Goal: Information Seeking & Learning: Learn about a topic

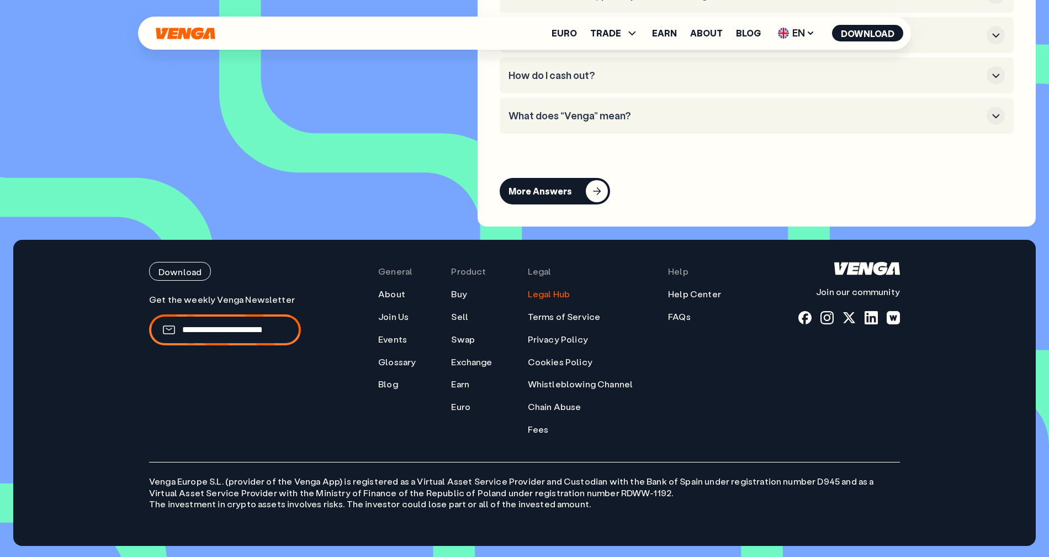
scroll to position [5262, 0]
click at [553, 297] on link "Legal Hub" at bounding box center [549, 294] width 42 height 12
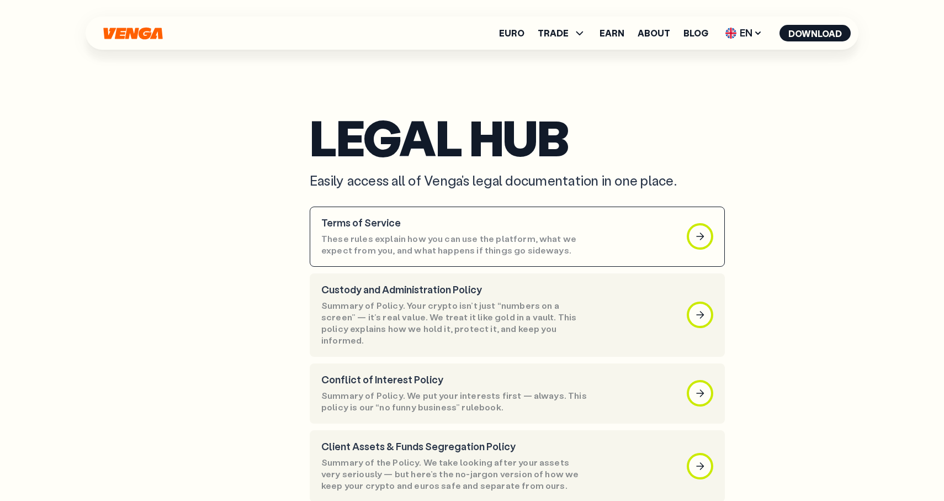
click at [648, 229] on article "Terms of Service These rules explain how you can use the platform, what we expe…" at bounding box center [517, 237] width 415 height 60
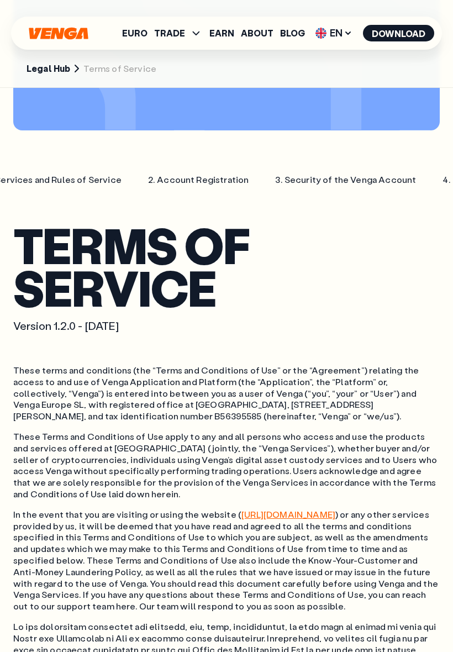
scroll to position [0, 164]
click at [279, 183] on p "Security of the Venga Account" at bounding box center [345, 180] width 132 height 12
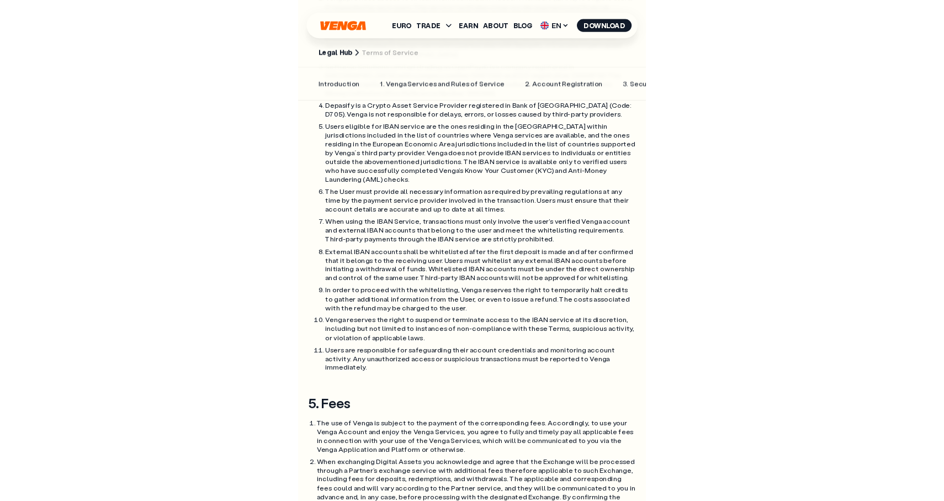
scroll to position [4846, 0]
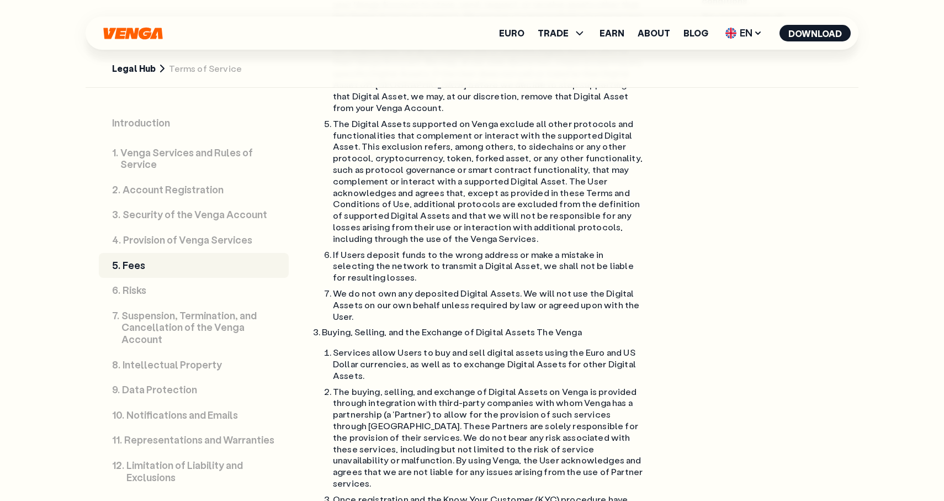
click at [132, 69] on link "Legal Hub" at bounding box center [134, 69] width 44 height 12
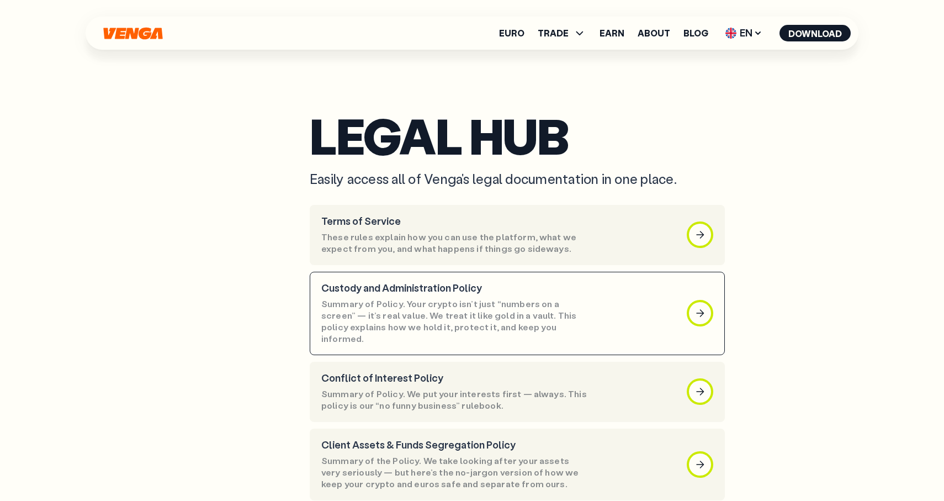
scroll to position [2, 0]
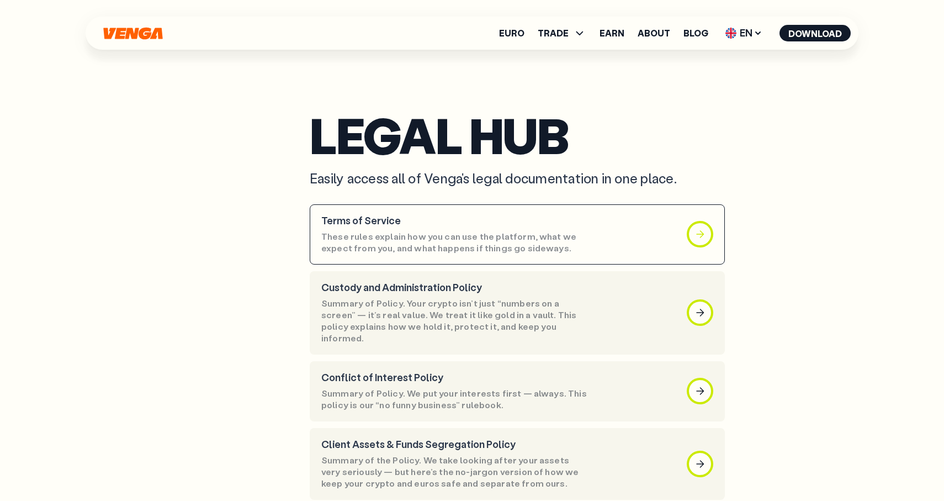
click at [692, 234] on div "button" at bounding box center [700, 234] width 22 height 22
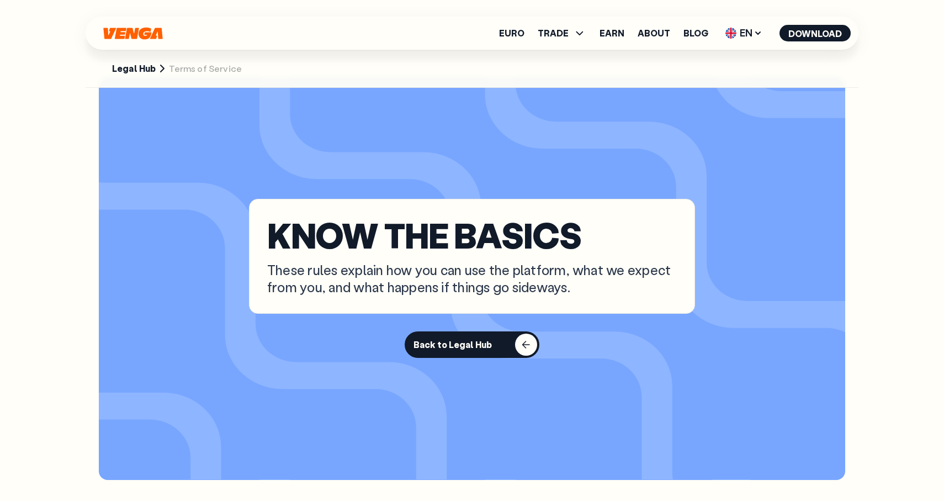
scroll to position [33, 0]
click at [146, 68] on link "Legal Hub" at bounding box center [134, 69] width 44 height 12
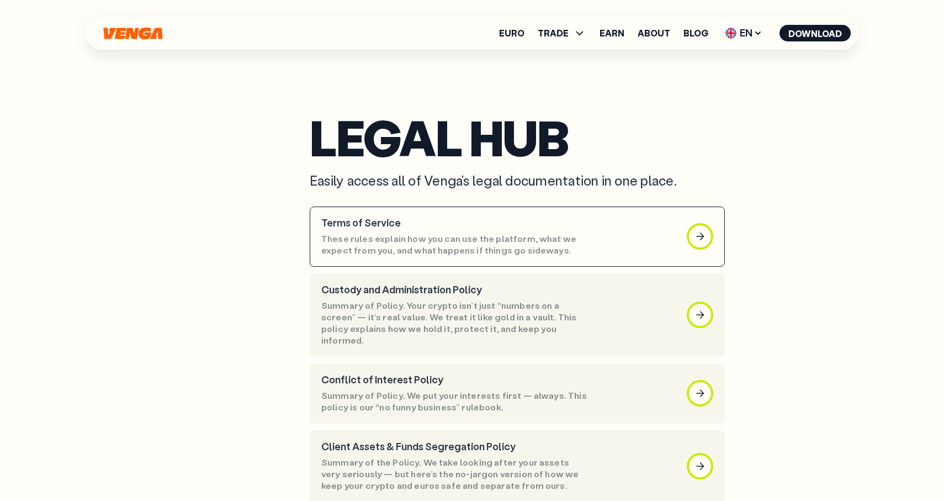
click at [342, 219] on p "Terms of Service" at bounding box center [455, 223] width 268 height 12
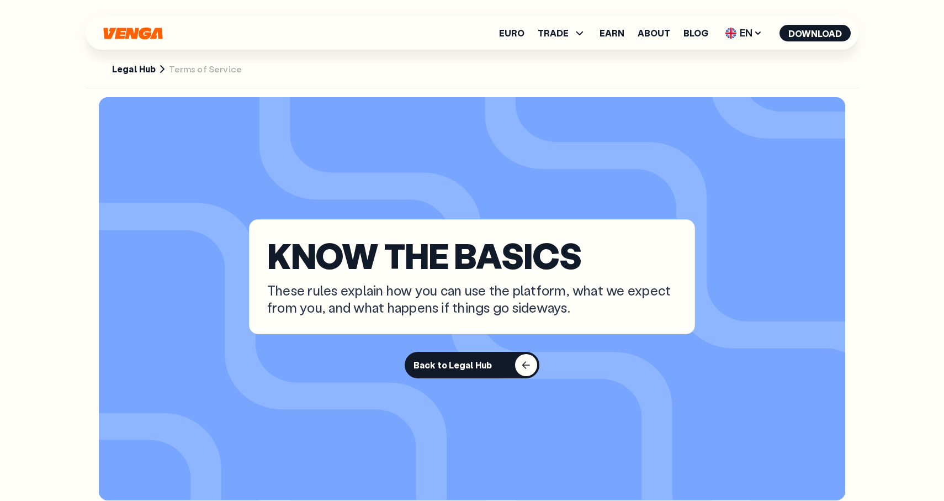
scroll to position [13, 0]
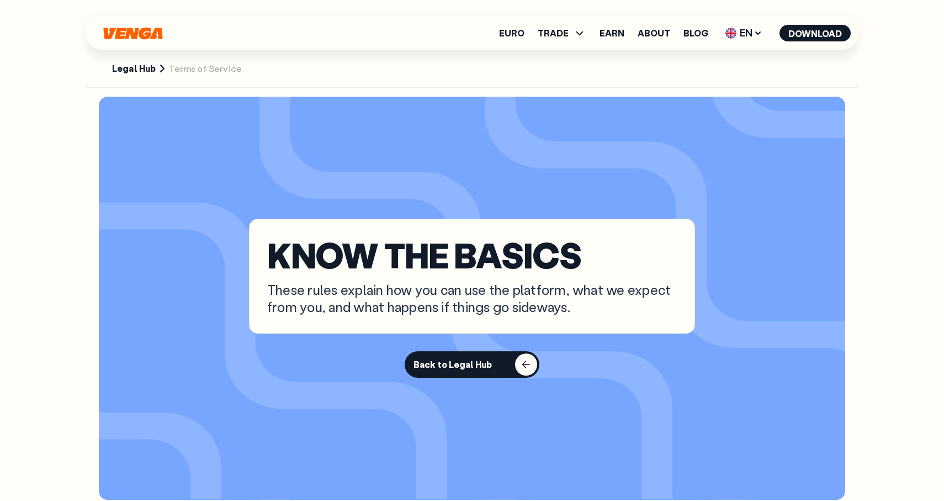
click at [140, 73] on link "Legal Hub" at bounding box center [134, 69] width 44 height 12
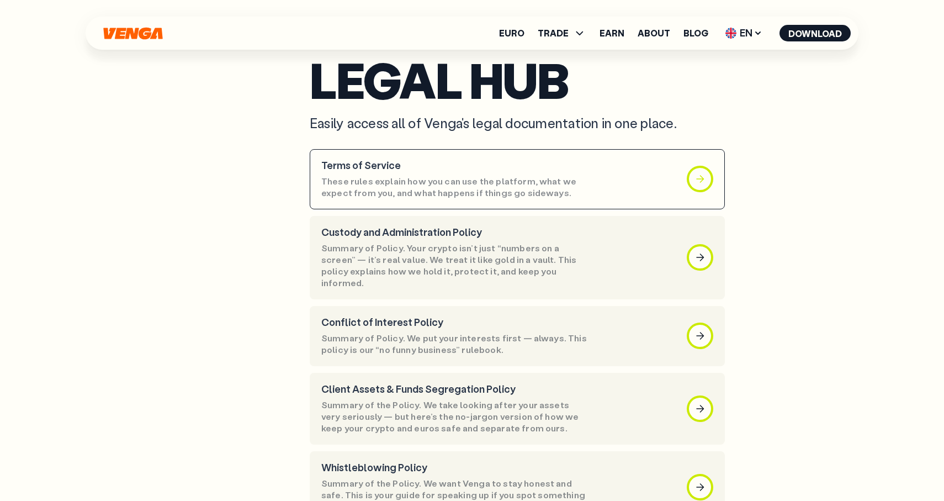
scroll to position [57, 0]
click at [691, 183] on div "button" at bounding box center [700, 179] width 22 height 22
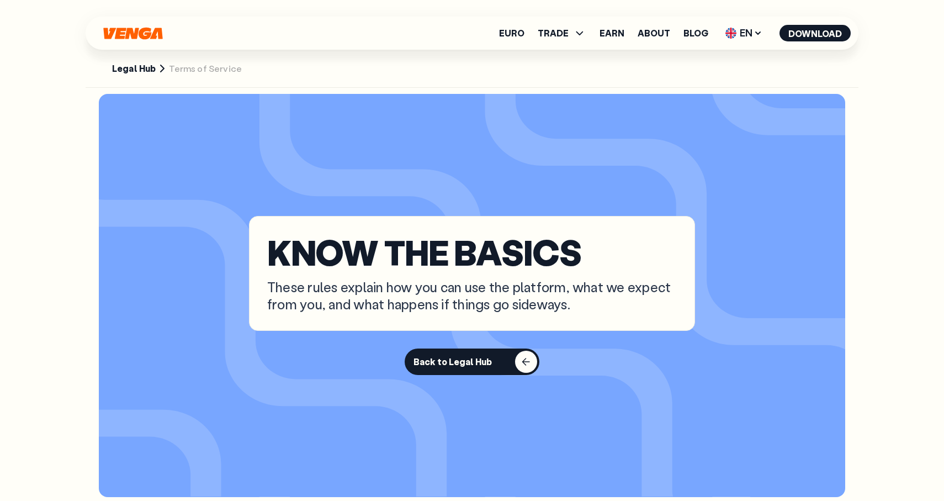
scroll to position [17, 0]
click at [482, 367] on button "Back to Legal Hub" at bounding box center [472, 361] width 135 height 27
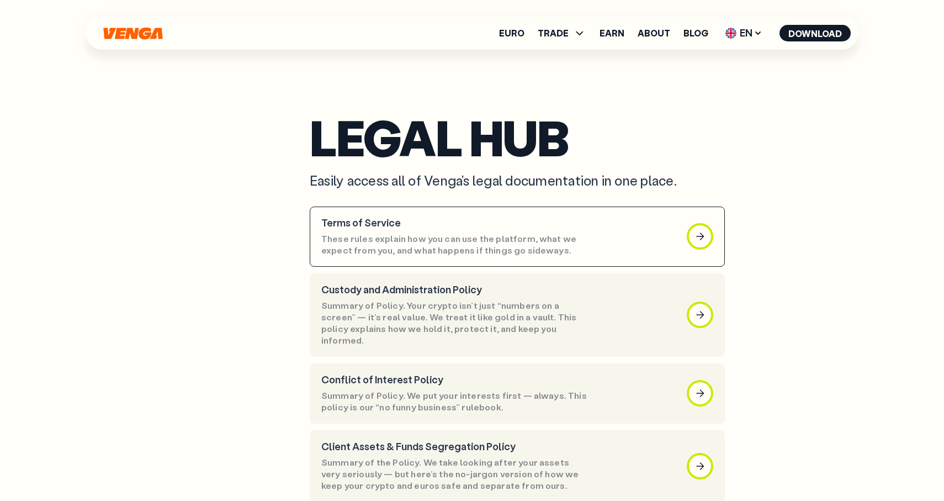
click at [390, 229] on div "Terms of Service These rules explain how you can use the platform, what we expe…" at bounding box center [455, 236] width 268 height 39
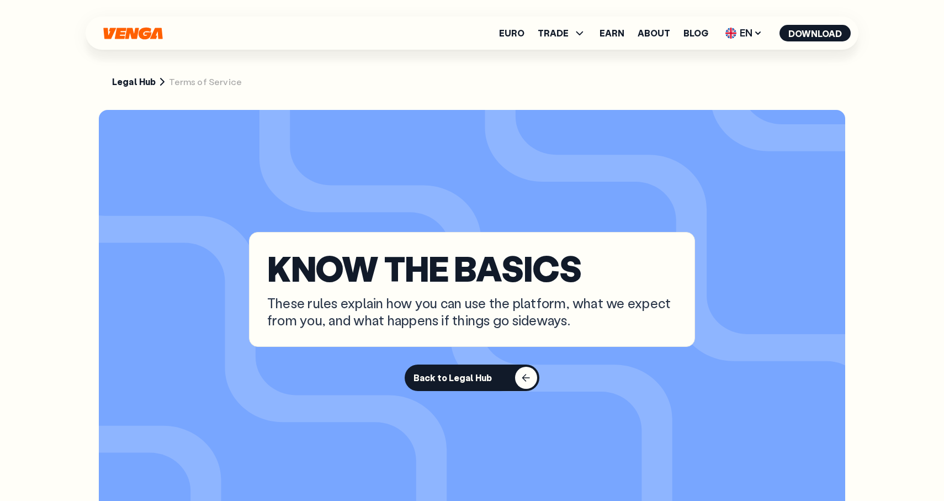
click at [126, 84] on link "Legal Hub" at bounding box center [134, 82] width 44 height 12
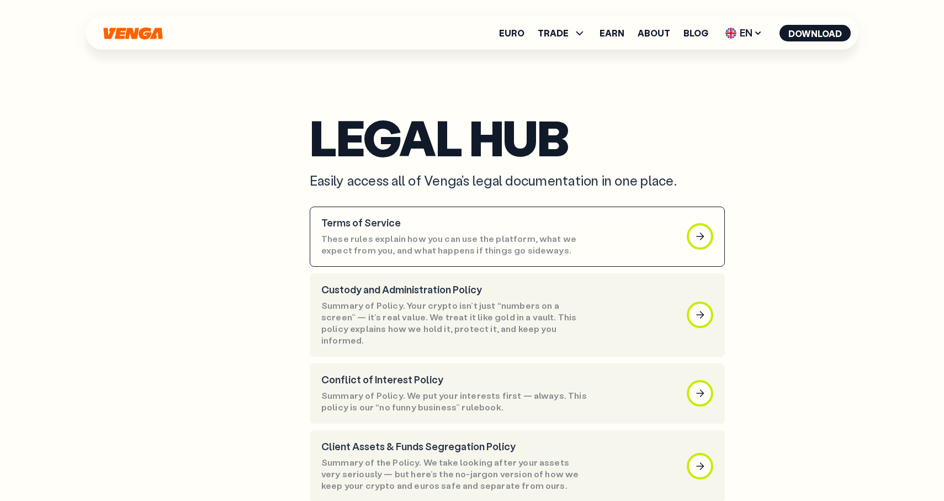
click at [410, 256] on p "These rules explain how you can use the platform, what we expect from you, and …" at bounding box center [455, 244] width 268 height 23
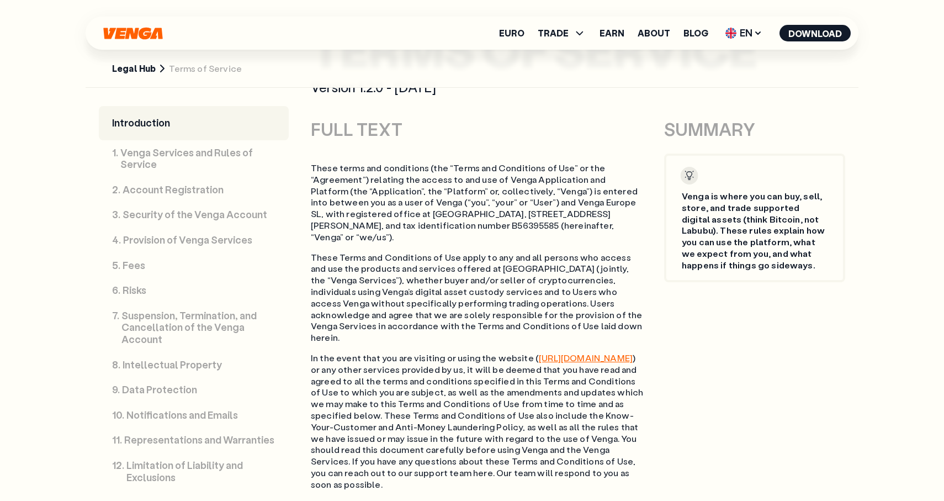
scroll to position [541, 0]
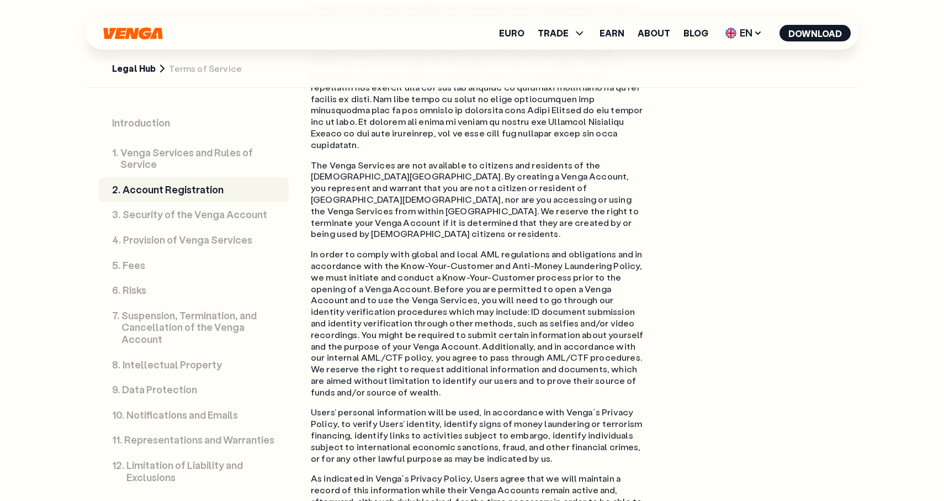
click at [160, 392] on p "Data Protection" at bounding box center [159, 390] width 75 height 12
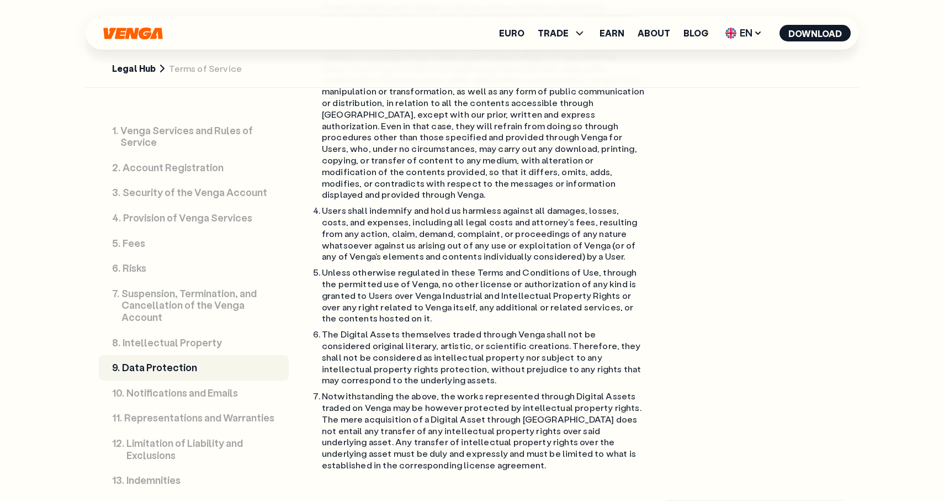
scroll to position [25, 0]
click at [146, 470] on link "13 . Indemnities" at bounding box center [194, 477] width 190 height 25
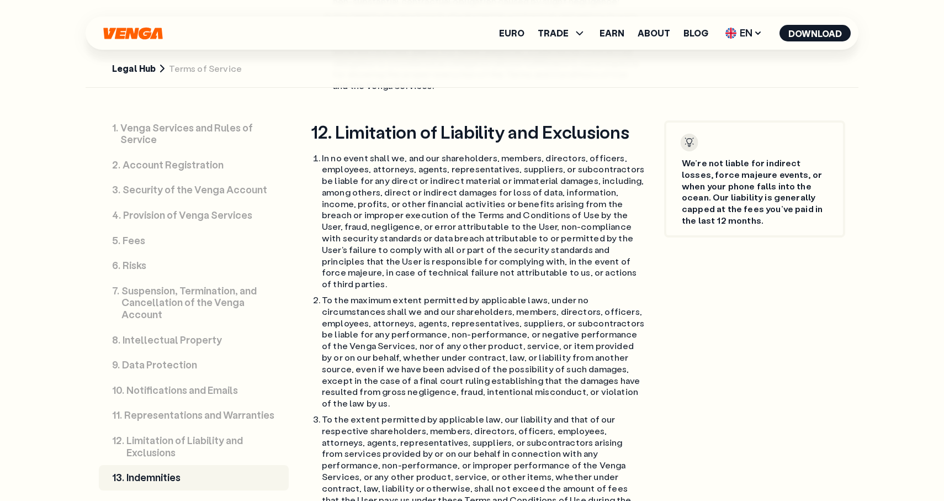
click at [209, 301] on p "Suspension, Termination, and Cancellation of the Venga Account" at bounding box center [198, 303] width 154 height 36
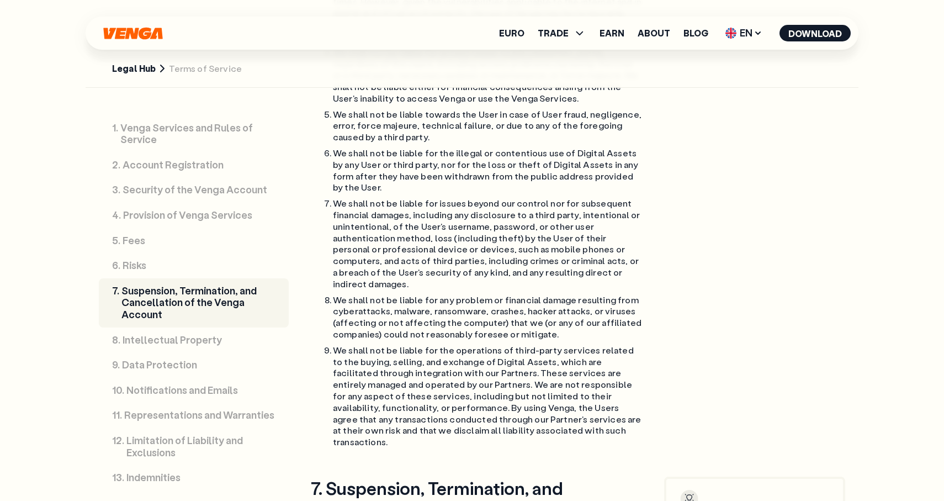
click at [165, 219] on p "Provision of Venga Services" at bounding box center [187, 215] width 129 height 12
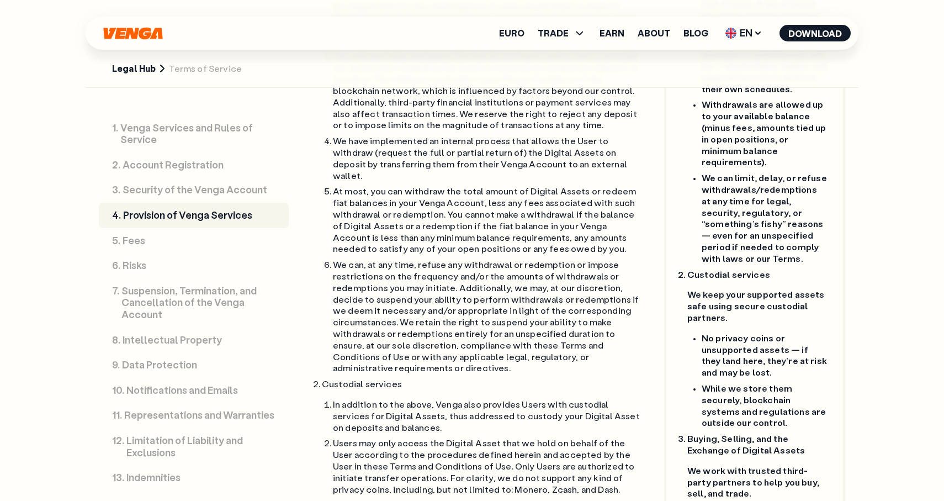
scroll to position [66, 0]
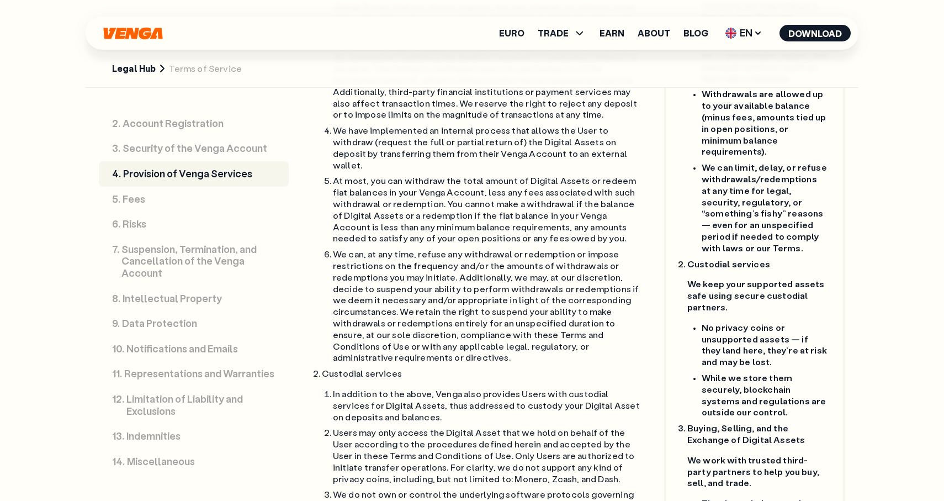
click at [211, 256] on p "Suspension, Termination, and Cancellation of the Venga Account" at bounding box center [198, 262] width 154 height 36
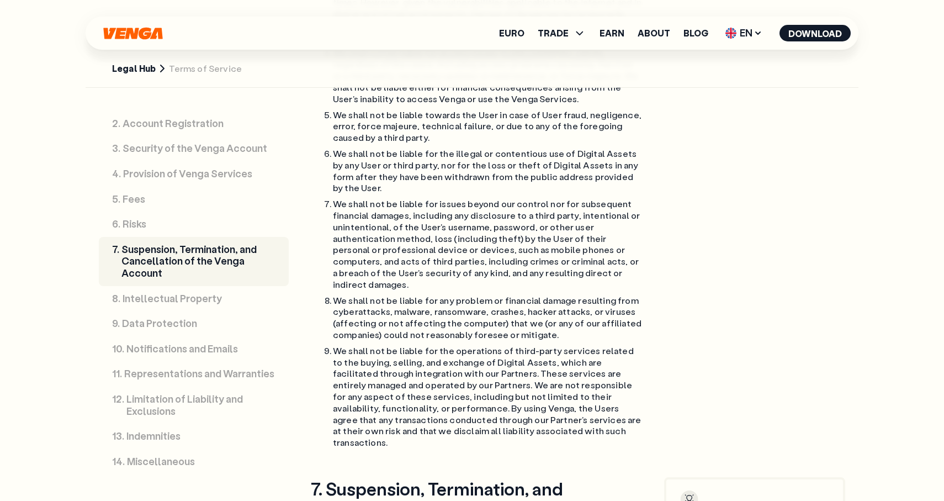
scroll to position [7456, 0]
click at [156, 68] on icon at bounding box center [162, 68] width 13 height 13
click at [126, 70] on link "Legal Hub" at bounding box center [134, 69] width 44 height 12
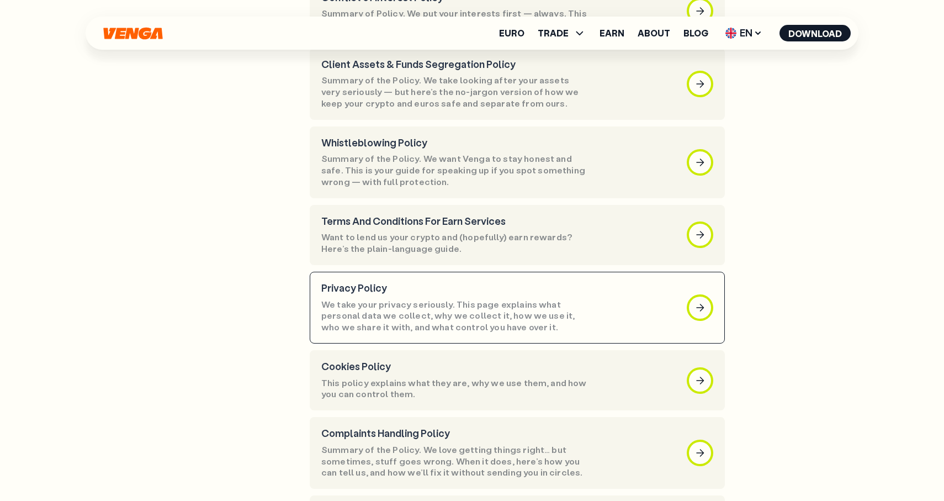
scroll to position [383, 0]
click at [394, 301] on p "We take your privacy seriously. This page explains what personal data we collec…" at bounding box center [455, 315] width 268 height 34
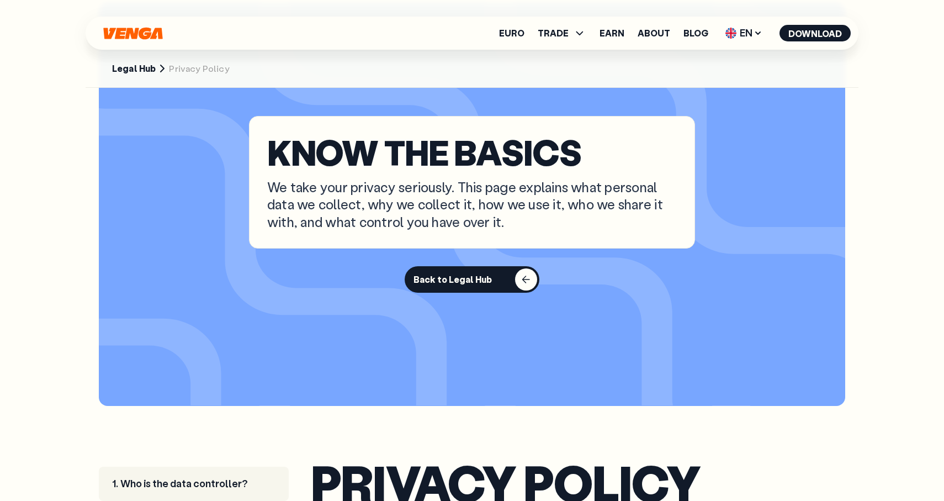
click at [506, 285] on button "Back to Legal Hub" at bounding box center [472, 279] width 135 height 27
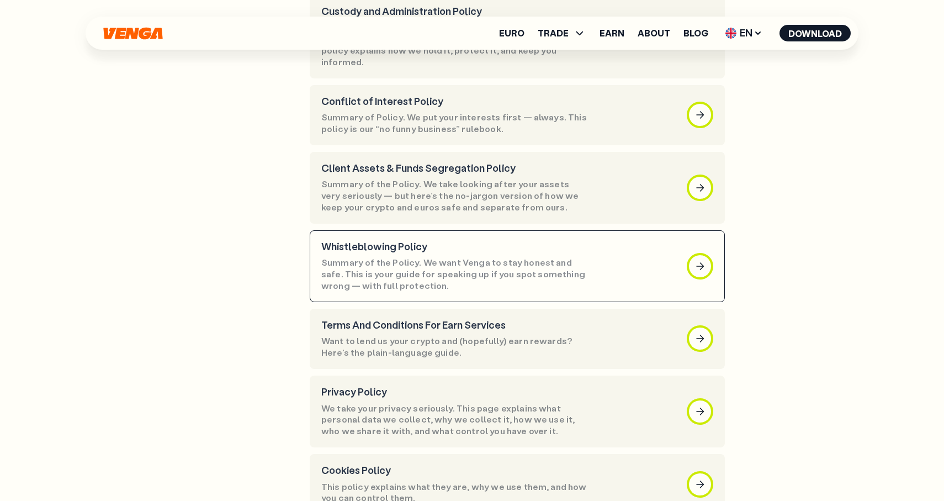
scroll to position [279, 0]
click at [519, 256] on p "Summary of the Policy. We want Venga to stay honest and safe. This is your guid…" at bounding box center [455, 273] width 268 height 34
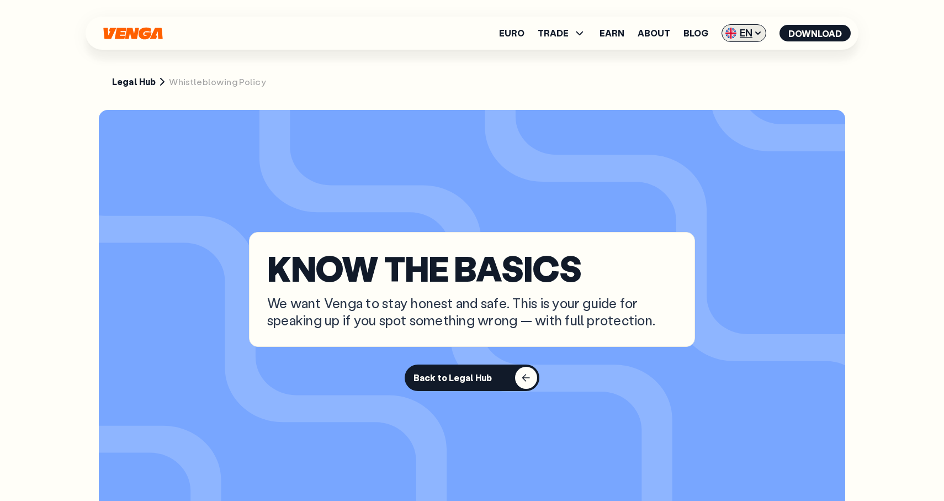
click at [745, 36] on span "EN" at bounding box center [744, 33] width 45 height 18
click at [331, 98] on section "Legal Hub Whistleblowing Policy" at bounding box center [472, 50] width 773 height 101
click at [143, 77] on link "Legal Hub" at bounding box center [134, 82] width 44 height 12
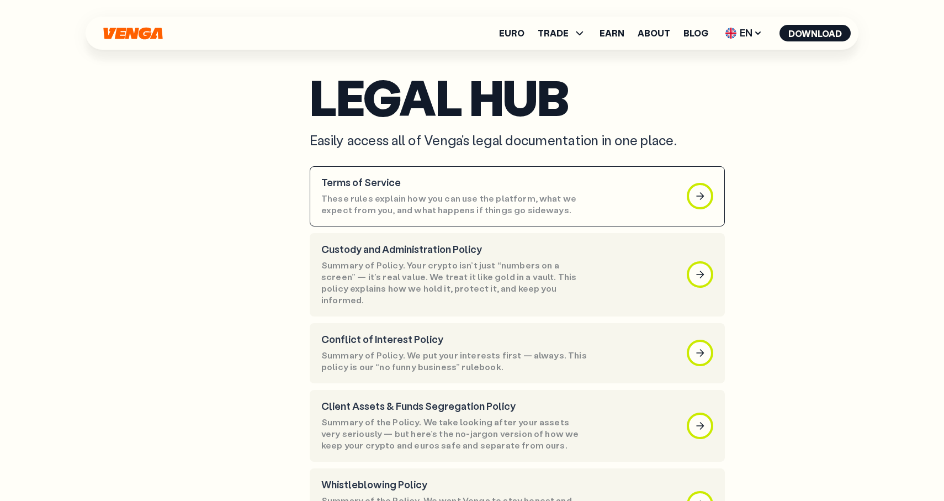
scroll to position [41, 0]
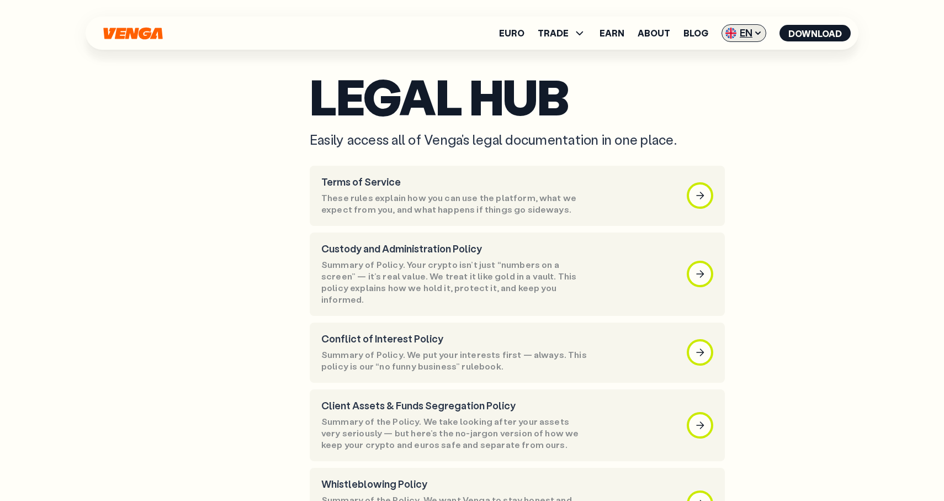
click at [736, 25] on span "EN" at bounding box center [744, 33] width 45 height 18
click at [673, 119] on section "Legal Hub Easily access all of Venga's legal documentation in one place." at bounding box center [576, 111] width 533 height 73
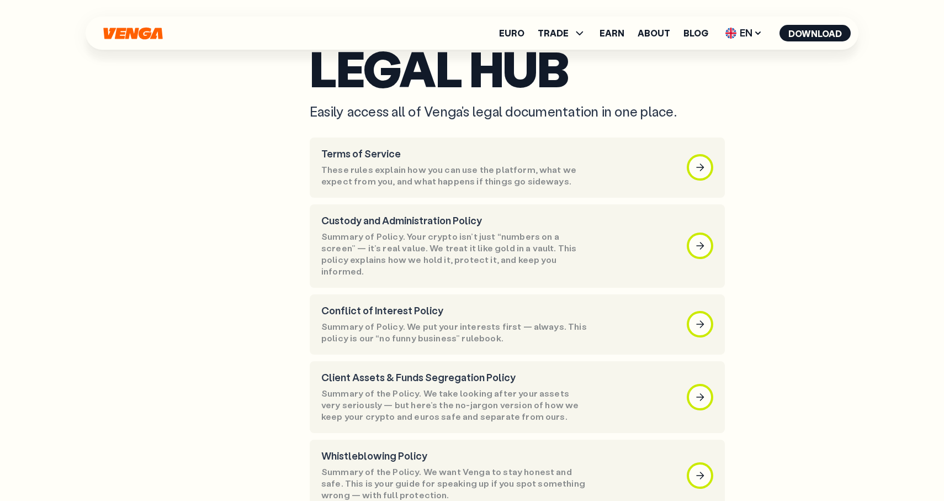
scroll to position [68, 0]
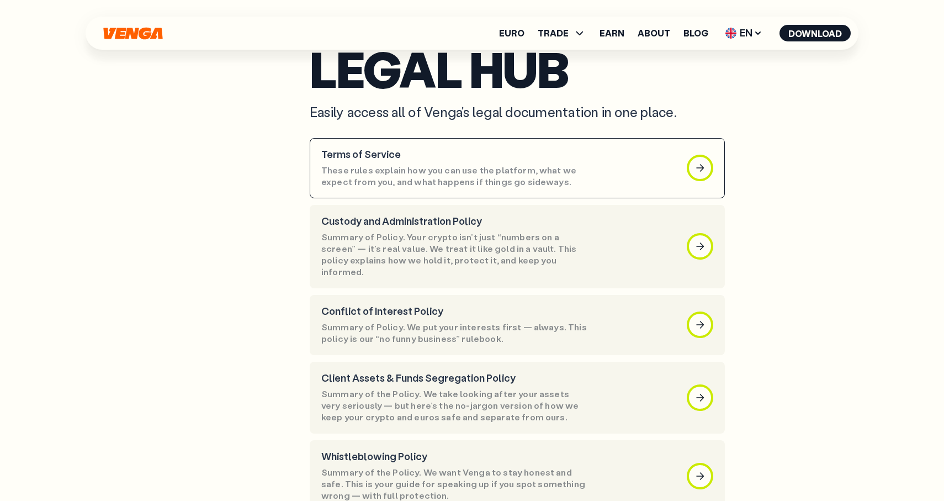
click at [593, 181] on article "Terms of Service These rules explain how you can use the platform, what we expe…" at bounding box center [517, 168] width 415 height 60
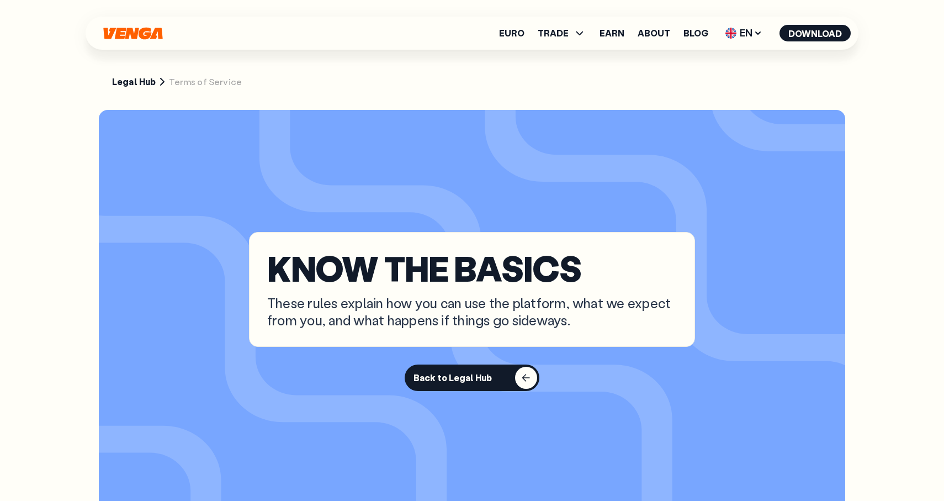
click at [134, 87] on link "Legal Hub" at bounding box center [134, 82] width 44 height 12
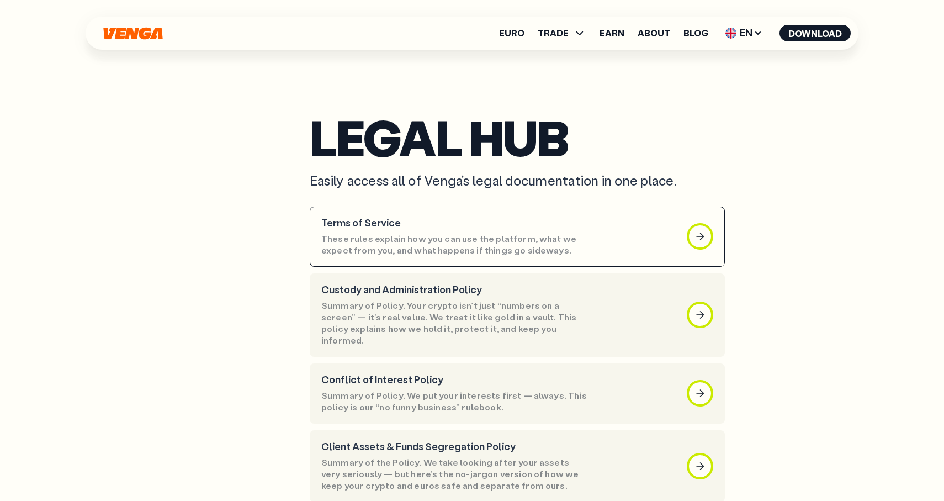
click at [440, 234] on p "These rules explain how you can use the platform, what we expect from you, and …" at bounding box center [455, 244] width 268 height 23
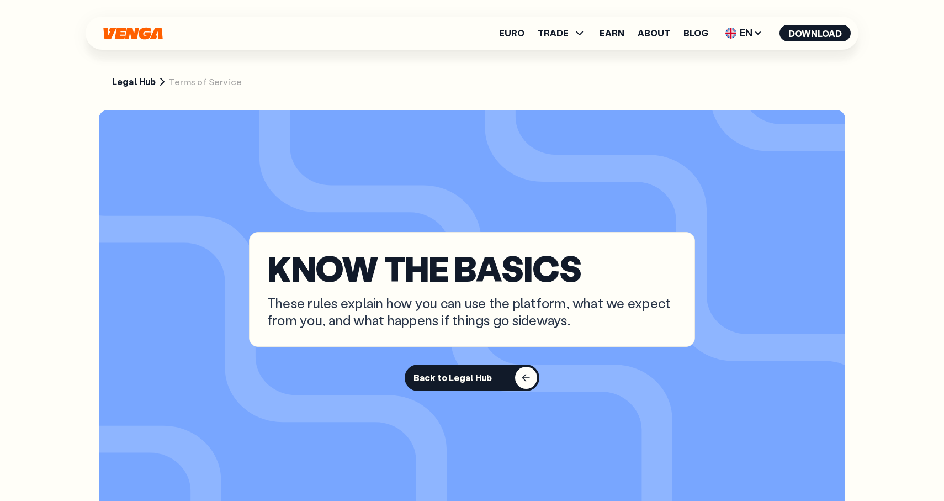
click at [132, 81] on link "Legal Hub" at bounding box center [134, 82] width 44 height 12
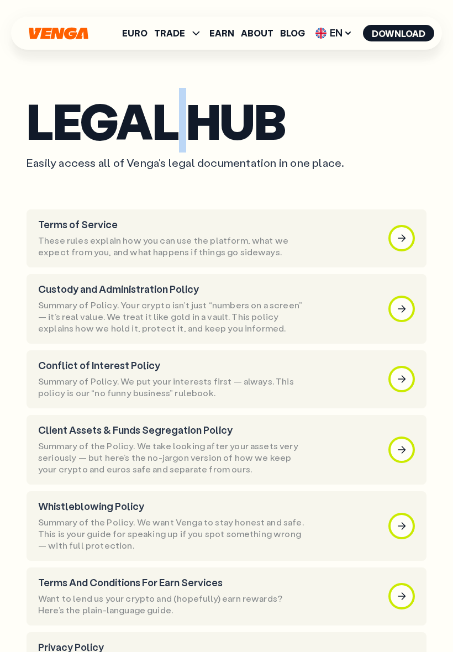
click at [371, 107] on h1 "Legal Hub" at bounding box center [227, 120] width 400 height 43
click at [302, 237] on p "These rules explain how you can use the platform, what we expect from you, and …" at bounding box center [172, 246] width 268 height 23
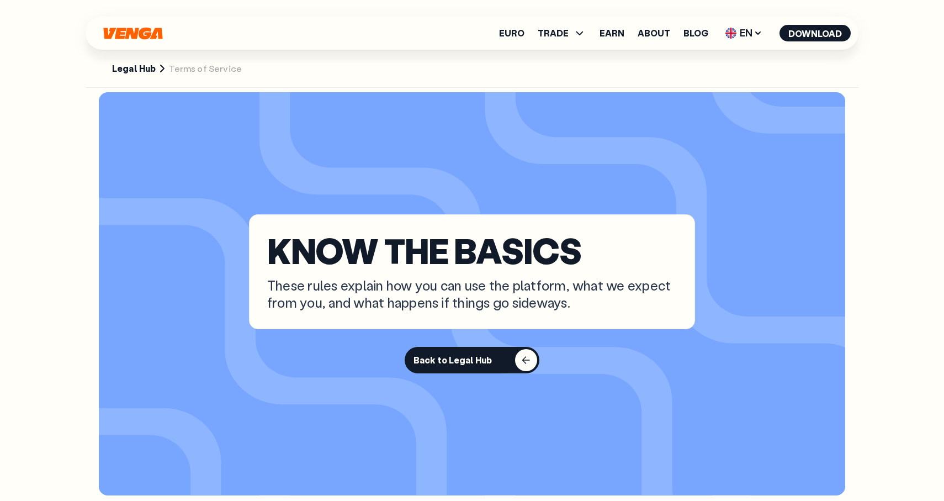
click at [151, 71] on link "Legal Hub" at bounding box center [134, 69] width 44 height 12
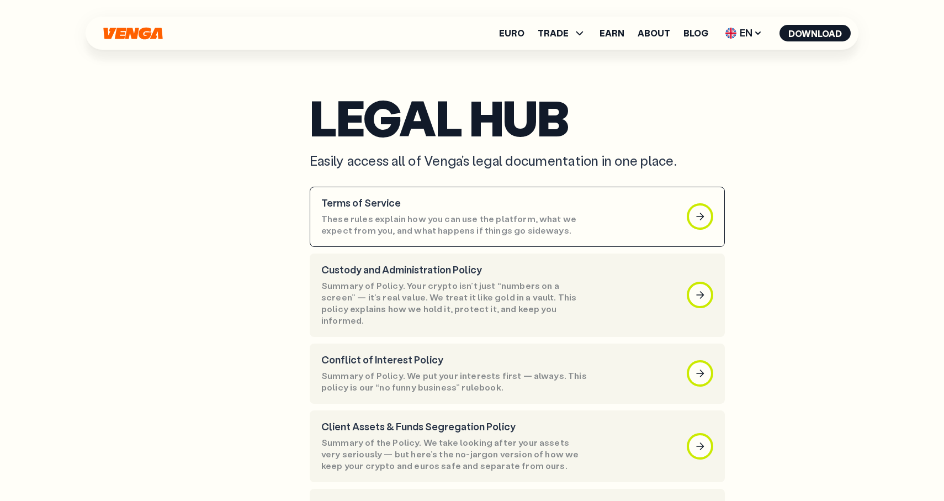
scroll to position [20, 0]
click at [513, 208] on p "Terms of Service" at bounding box center [455, 203] width 268 height 12
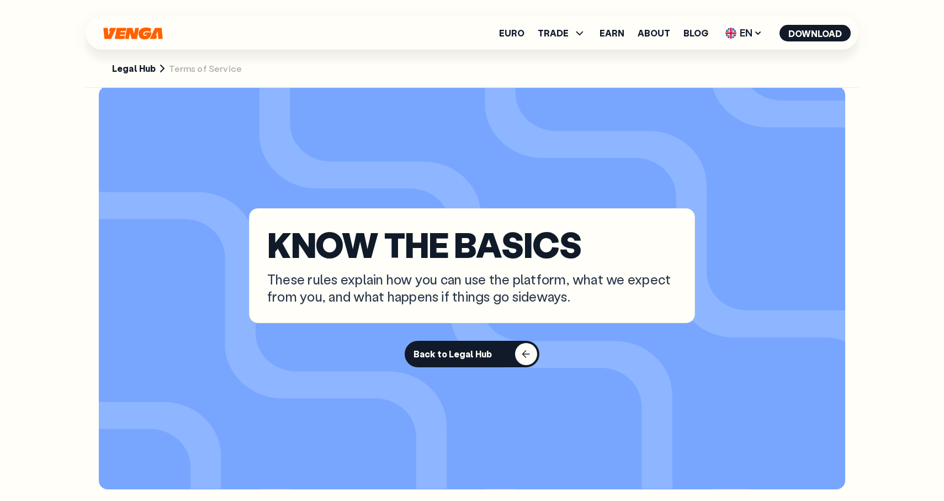
scroll to position [24, 0]
click at [489, 351] on button "Back to Legal Hub" at bounding box center [472, 353] width 135 height 27
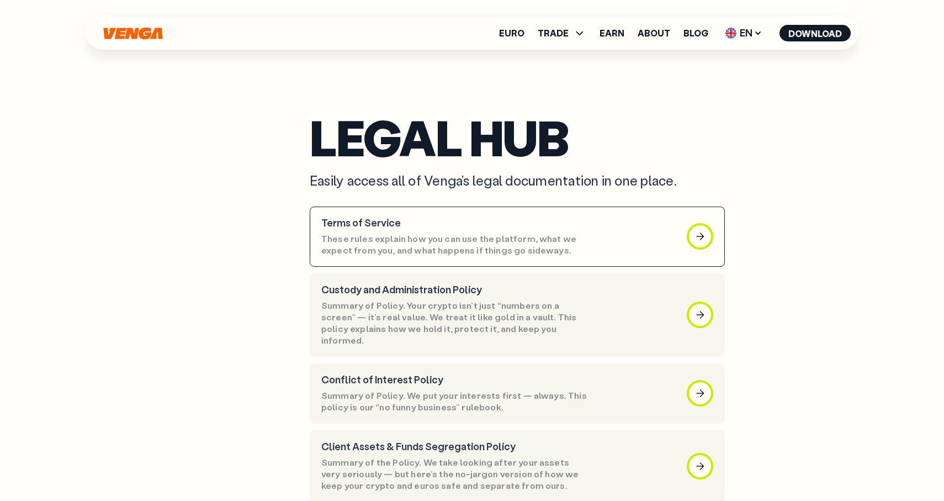
click at [488, 249] on p "These rules explain how you can use the platform, what we expect from you, and …" at bounding box center [455, 244] width 268 height 23
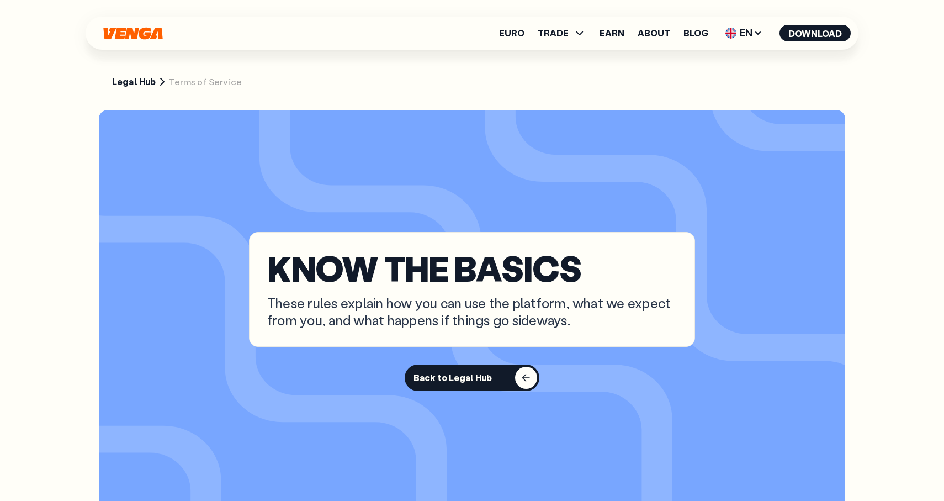
click at [144, 83] on link "Legal Hub" at bounding box center [134, 82] width 44 height 12
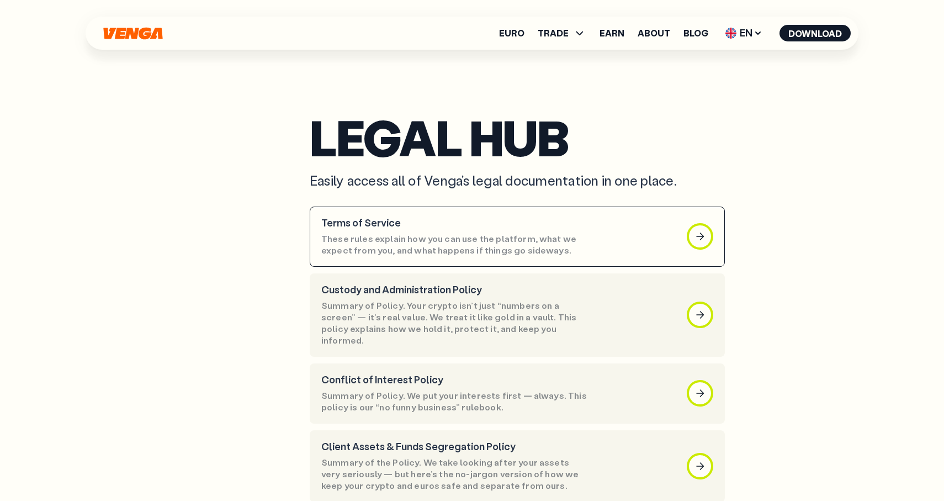
click at [400, 247] on p "These rules explain how you can use the platform, what we expect from you, and …" at bounding box center [455, 244] width 268 height 23
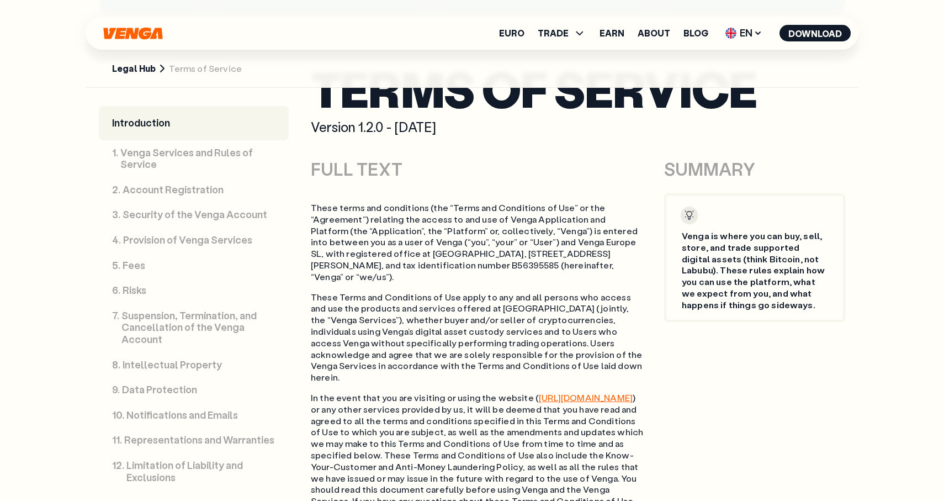
scroll to position [500, 0]
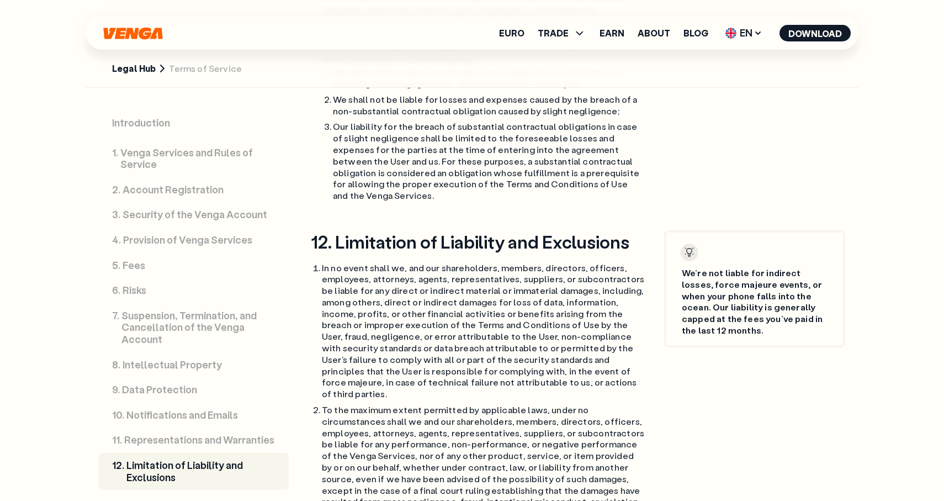
click at [194, 218] on p "Security of the Venga Account" at bounding box center [195, 215] width 145 height 12
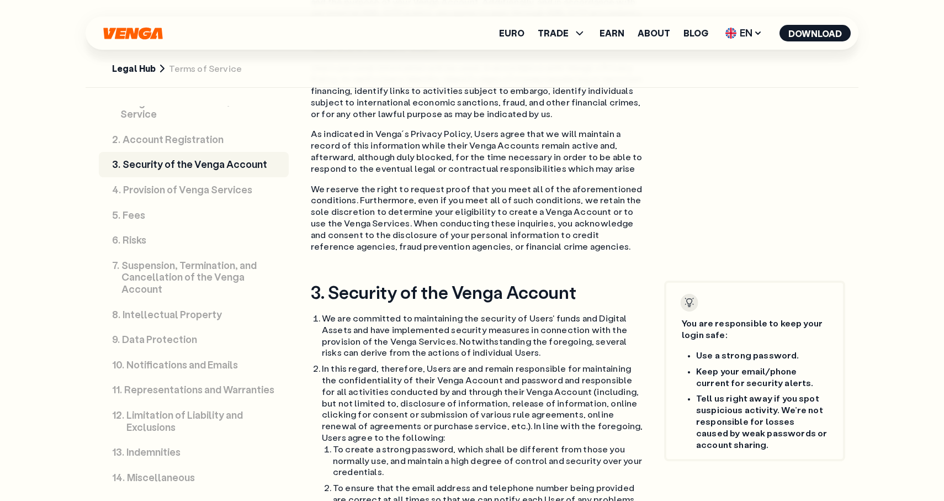
scroll to position [66, 0]
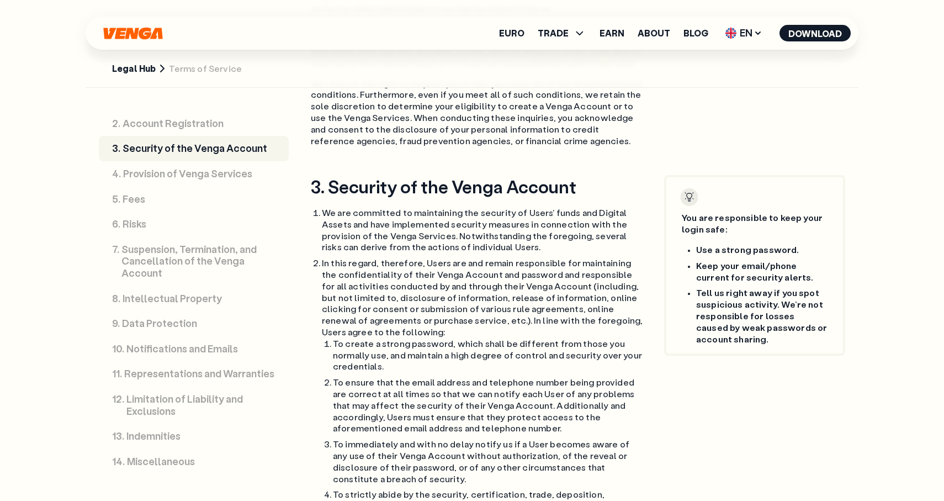
click at [202, 261] on p "Suspension, Termination, and Cancellation of the Venga Account" at bounding box center [198, 262] width 154 height 36
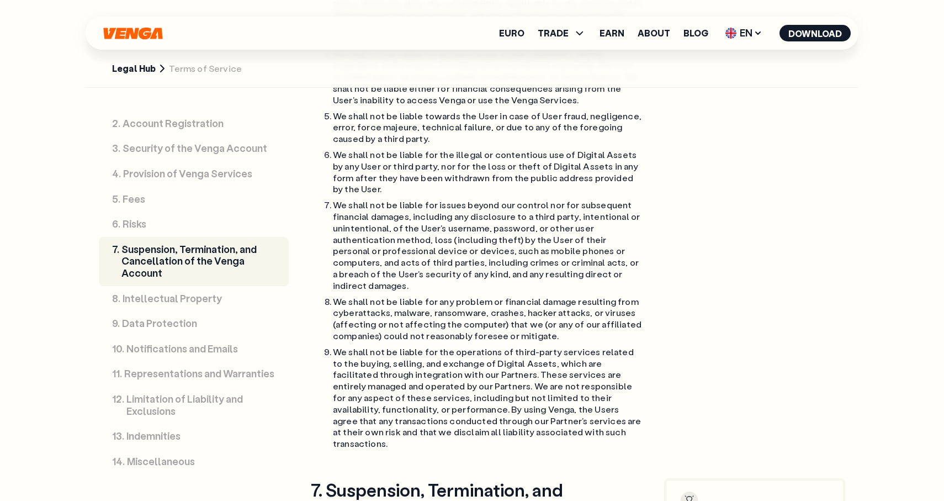
scroll to position [7456, 0]
click at [139, 65] on link "Legal Hub" at bounding box center [134, 69] width 44 height 12
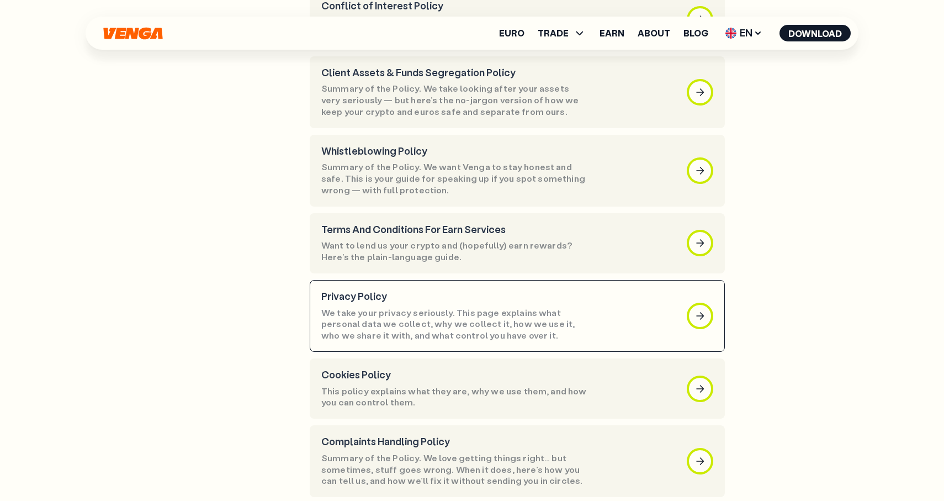
scroll to position [374, 0]
click at [426, 290] on p "Privacy Policy" at bounding box center [455, 296] width 268 height 12
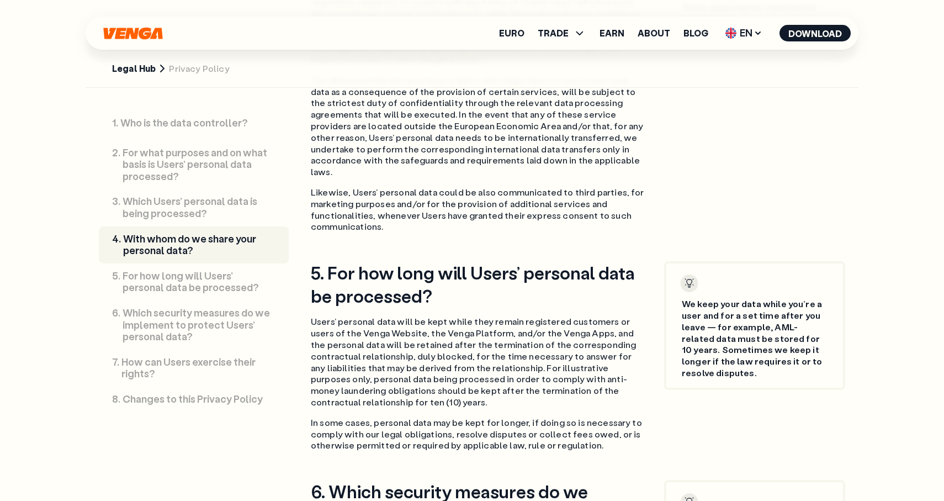
click at [243, 321] on p "Which security measures do we implement to protect Users’ personal data?" at bounding box center [199, 325] width 153 height 36
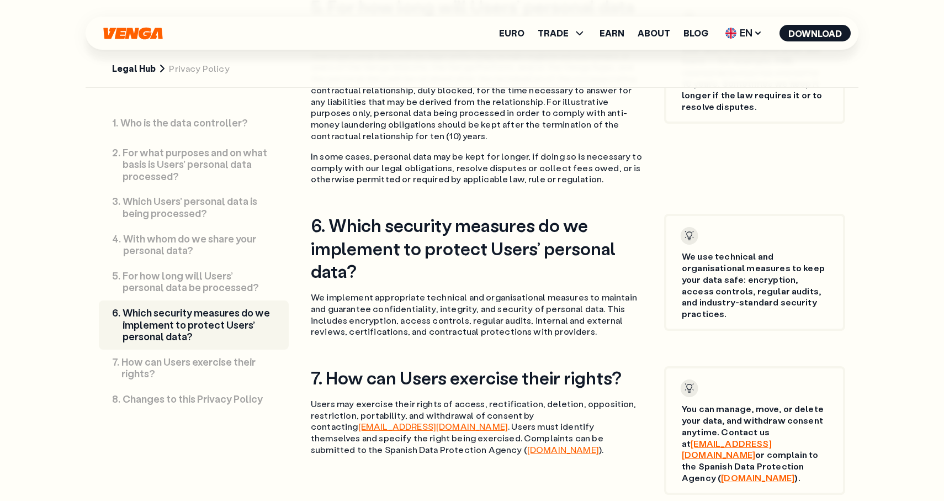
click at [209, 389] on link "8 . Changes to this Privacy Policy" at bounding box center [194, 399] width 190 height 25
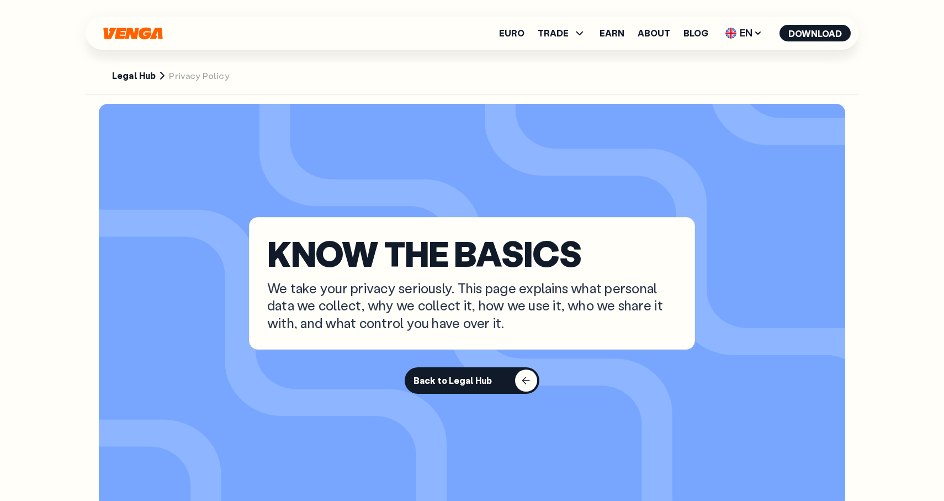
scroll to position [2, 0]
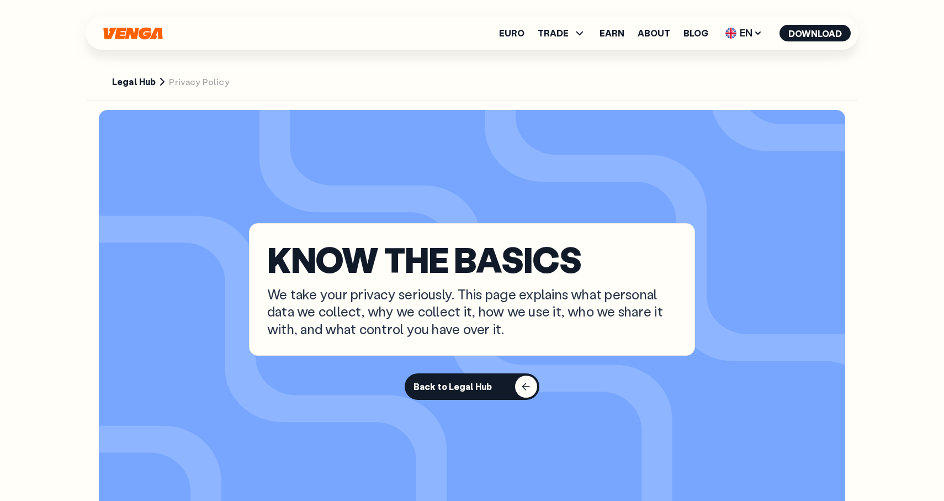
click at [448, 375] on button "Back to Legal Hub" at bounding box center [472, 386] width 135 height 27
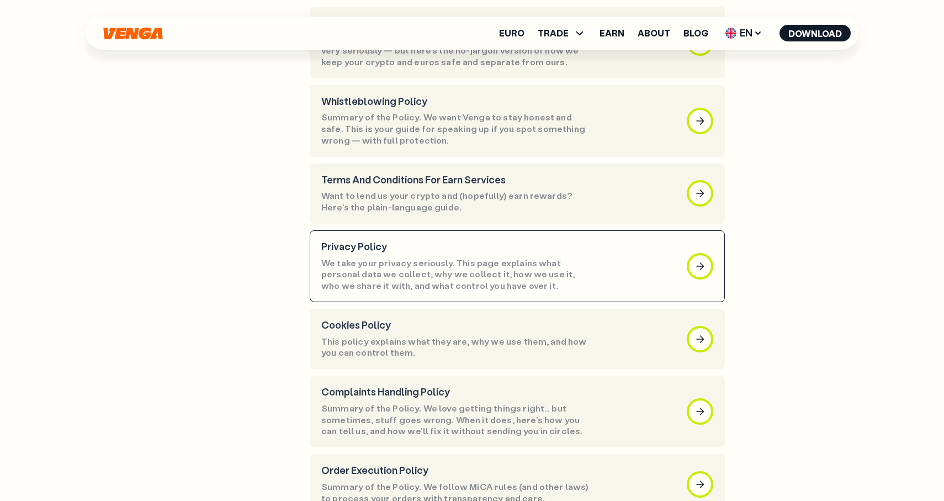
scroll to position [423, 0]
click at [452, 241] on p "Privacy Policy" at bounding box center [455, 247] width 268 height 12
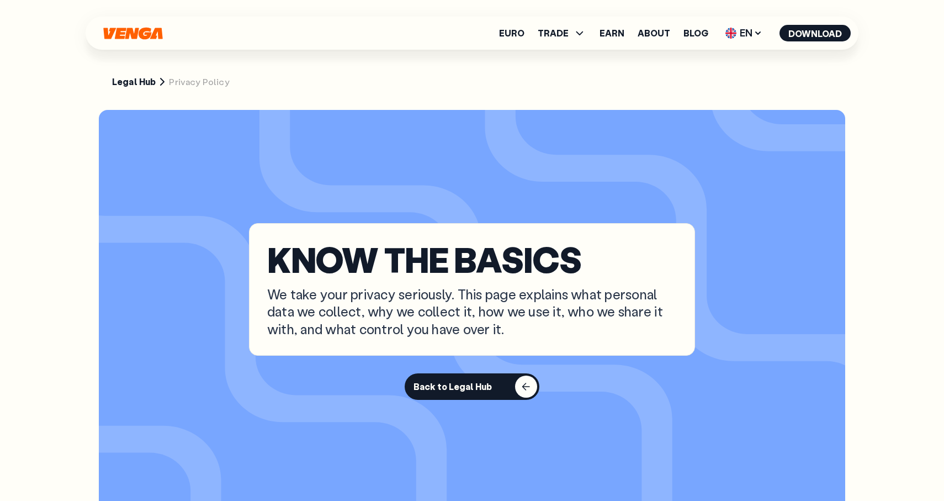
click at [456, 385] on div "Back to Legal Hub" at bounding box center [453, 386] width 78 height 11
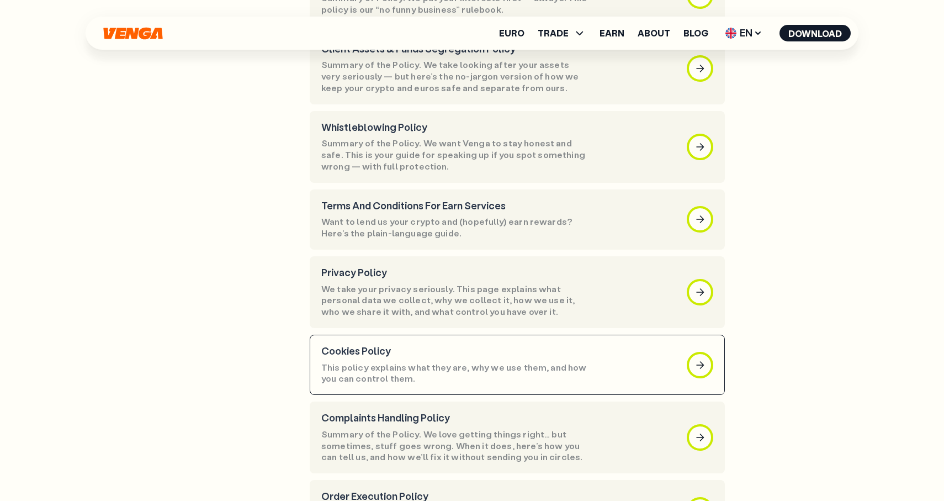
click at [450, 362] on p "This policy explains what they are, why we use them, and how you can control th…" at bounding box center [455, 373] width 268 height 23
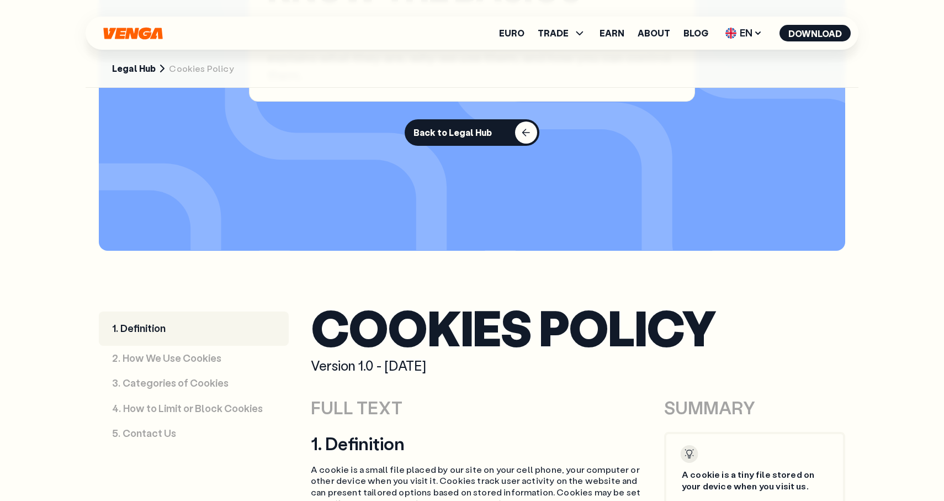
scroll to position [262, 0]
click at [448, 129] on div "Back to Legal Hub" at bounding box center [453, 133] width 78 height 11
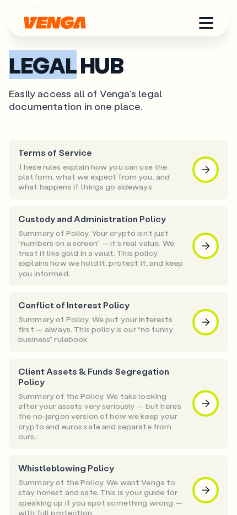
click at [172, 105] on p "Easily access all of Venga's legal documentation in one place." at bounding box center [119, 100] width 220 height 26
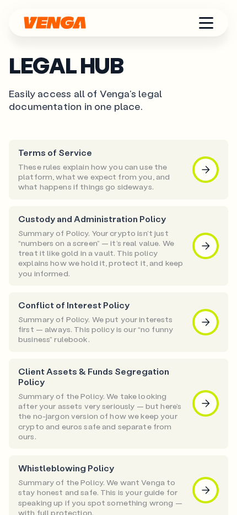
click at [118, 89] on p "Easily access all of Venga's legal documentation in one place." at bounding box center [119, 100] width 220 height 26
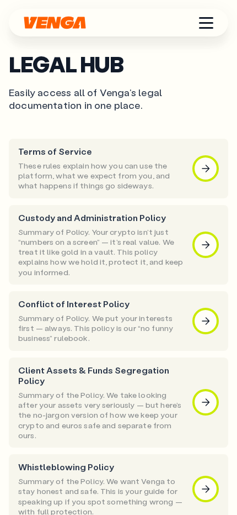
scroll to position [1, 0]
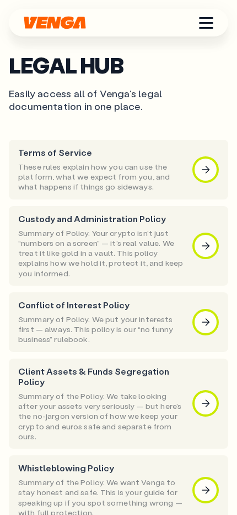
click at [209, 172] on div "button" at bounding box center [206, 169] width 22 height 22
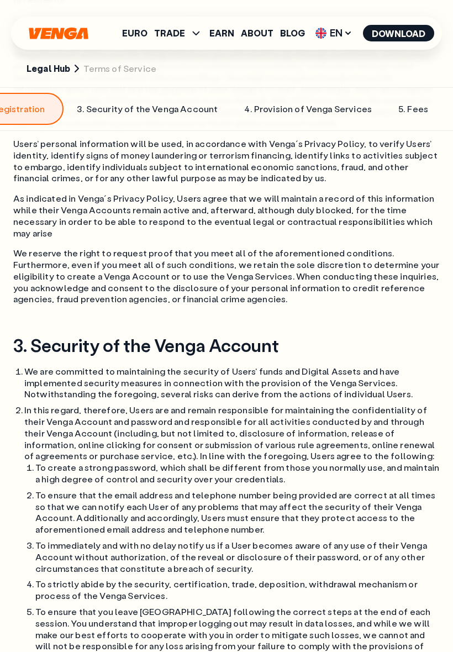
scroll to position [0, 496]
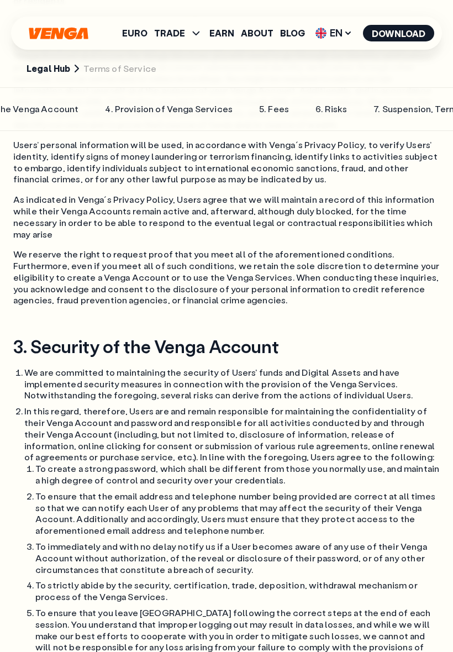
click at [325, 103] on p "Risks" at bounding box center [336, 109] width 22 height 12
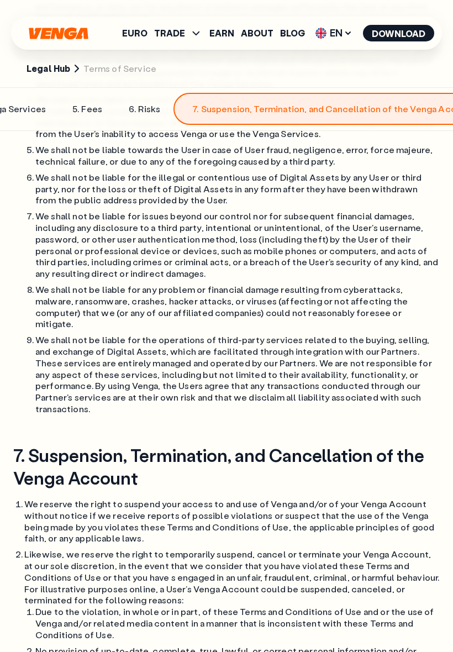
scroll to position [0, 673]
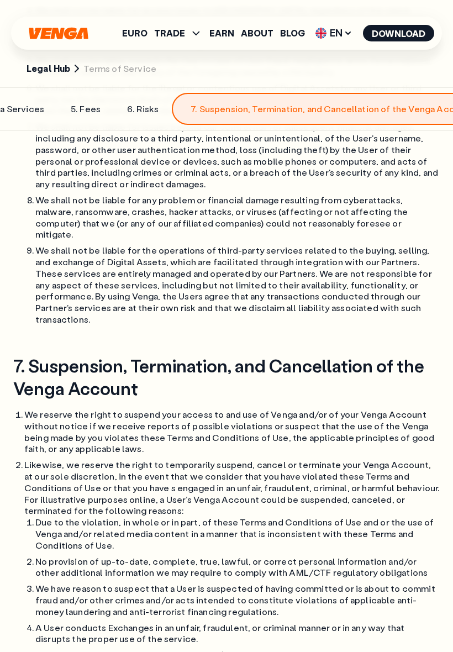
click at [136, 108] on p "Risks" at bounding box center [147, 109] width 22 height 12
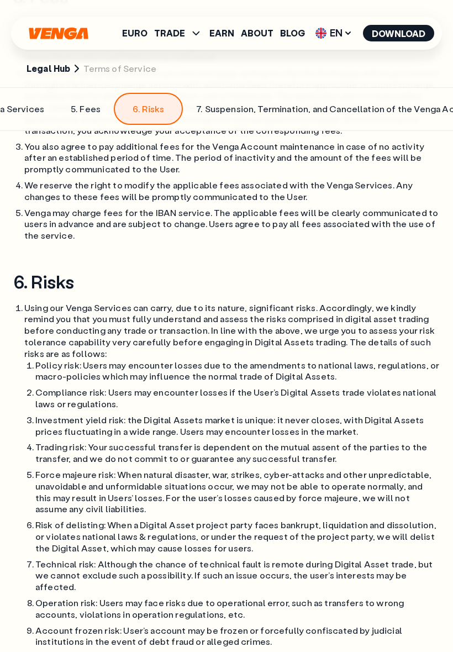
click at [57, 111] on link "5 . Fees" at bounding box center [85, 109] width 56 height 32
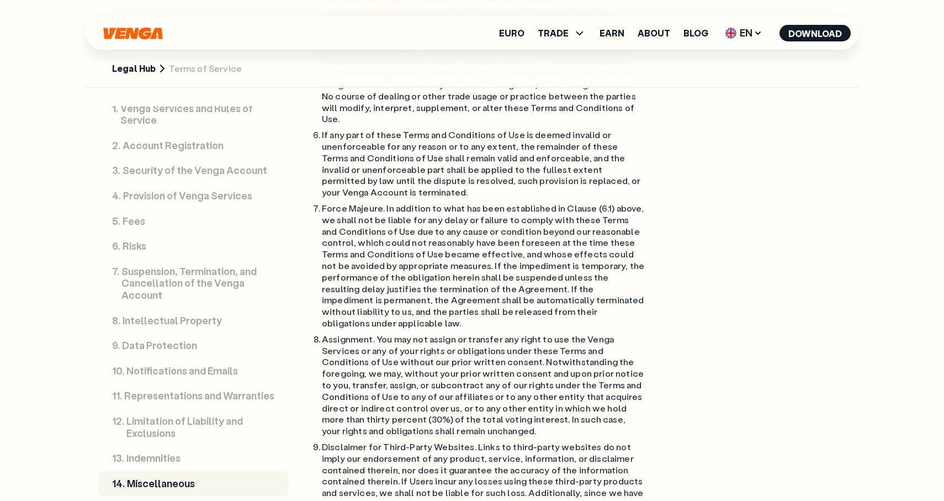
scroll to position [11691, 0]
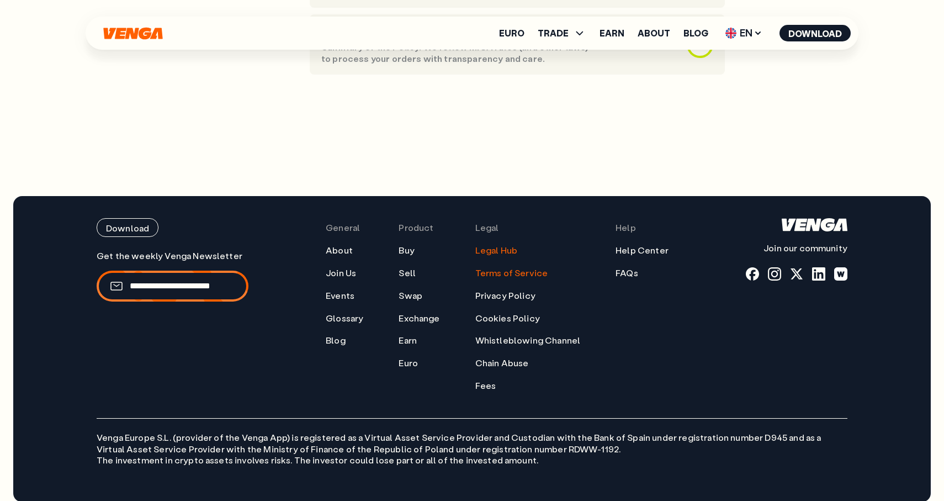
scroll to position [864, 0]
click at [514, 267] on link "Terms of Service" at bounding box center [511, 273] width 73 height 12
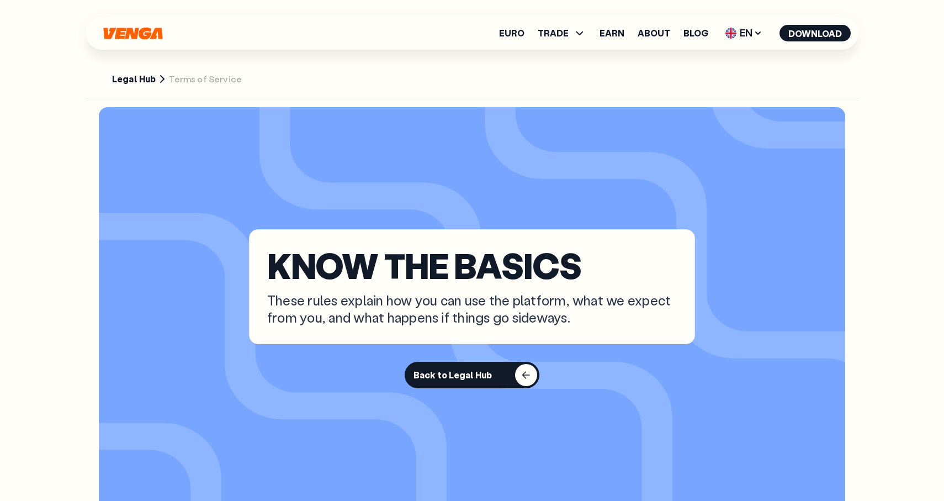
click at [133, 74] on link "Legal Hub" at bounding box center [134, 79] width 44 height 12
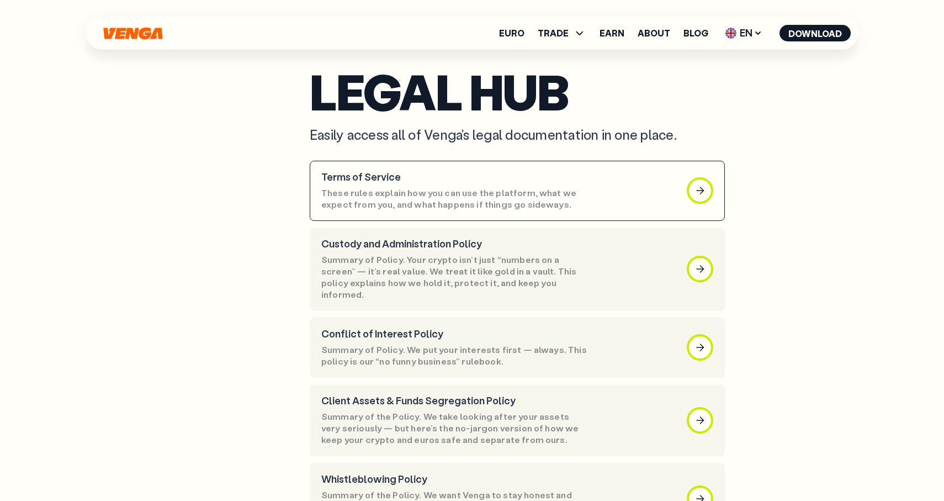
scroll to position [46, 0]
click at [487, 189] on p "These rules explain how you can use the platform, what we expect from you, and …" at bounding box center [455, 198] width 268 height 23
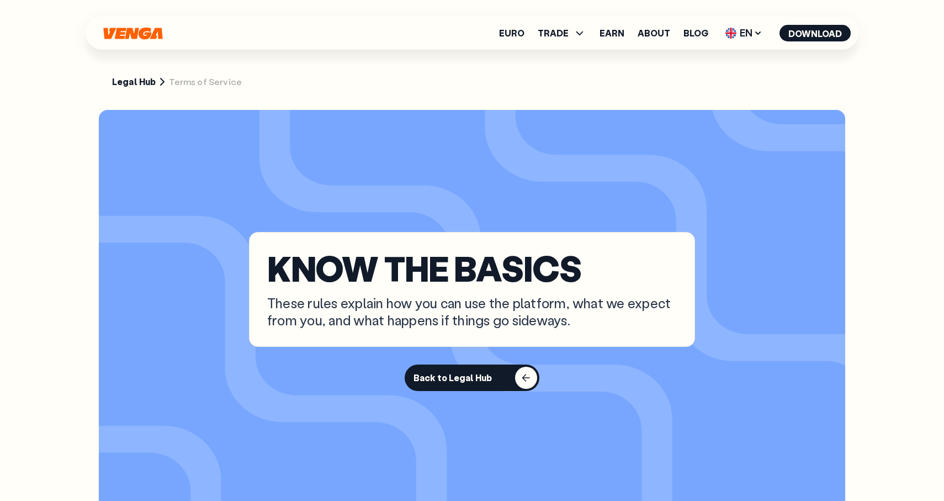
click at [504, 377] on button "Back to Legal Hub" at bounding box center [472, 377] width 135 height 27
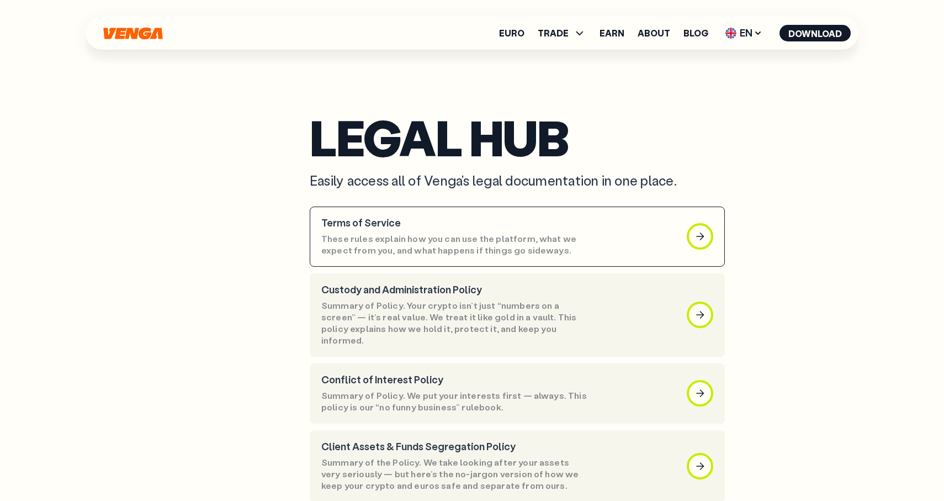
click at [446, 240] on p "These rules explain how you can use the platform, what we expect from you, and …" at bounding box center [455, 244] width 268 height 23
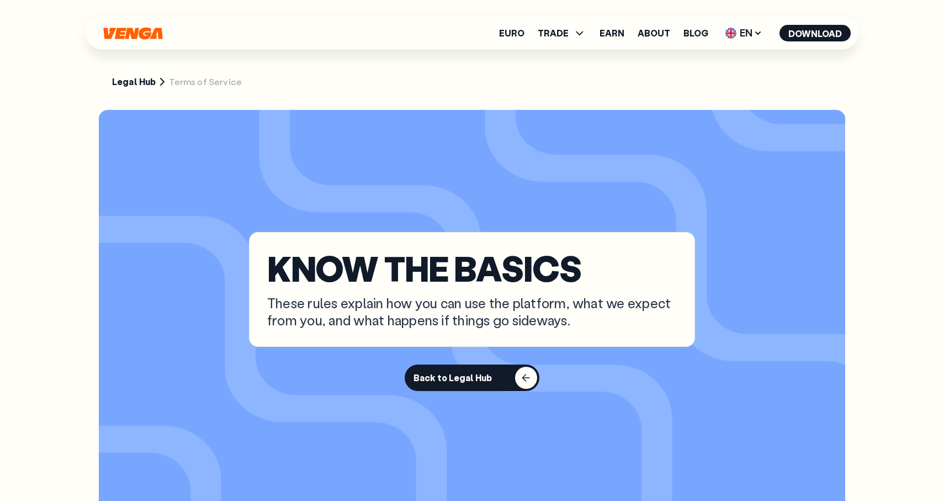
click at [140, 81] on link "Legal Hub" at bounding box center [134, 82] width 44 height 12
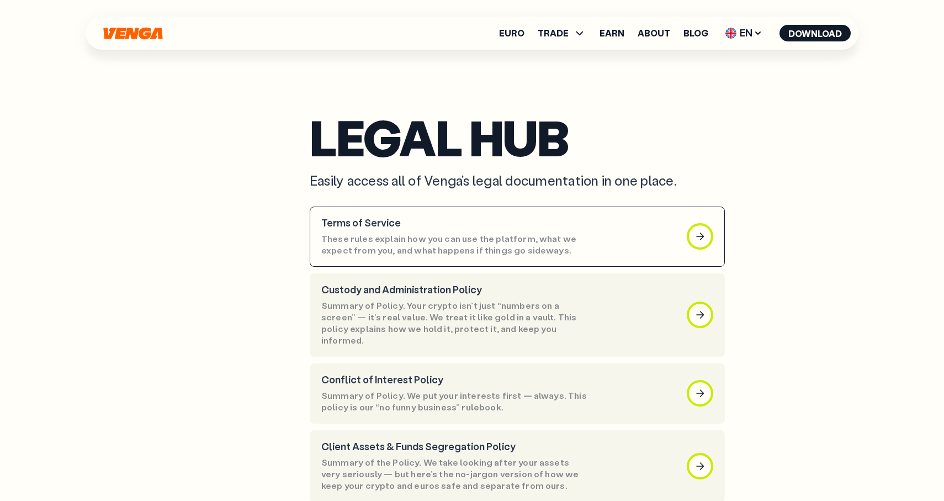
click at [437, 226] on p "Terms of Service" at bounding box center [455, 223] width 268 height 12
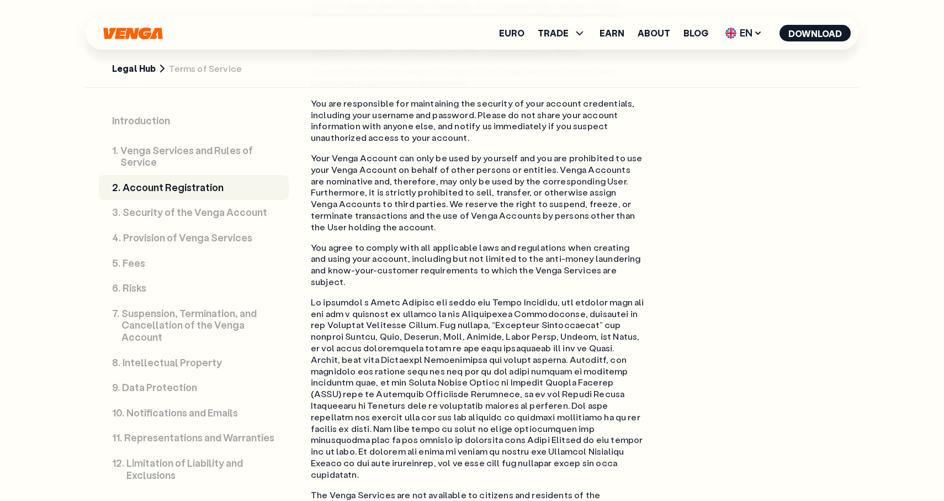
scroll to position [2485, 0]
click at [161, 330] on p "Suspension, Termination, and Cancellation of the Venga Account" at bounding box center [198, 326] width 154 height 36
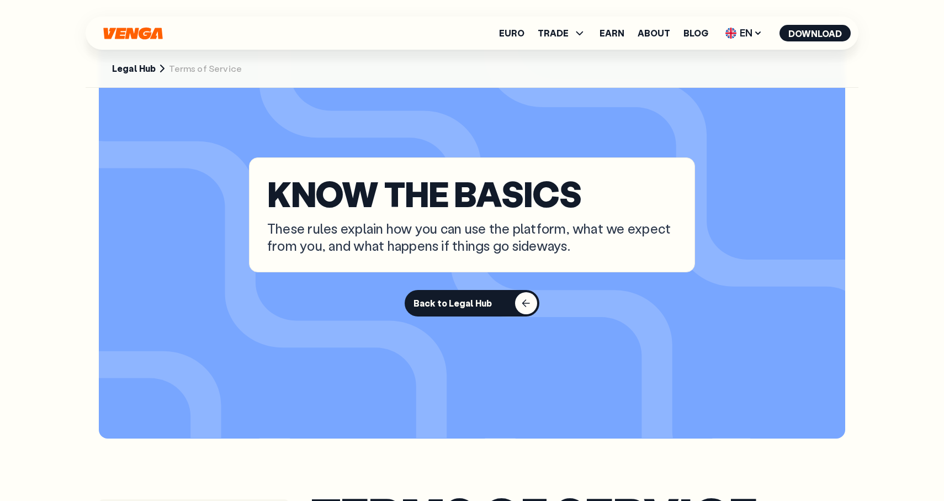
scroll to position [75, 0]
click at [465, 309] on button "Back to Legal Hub" at bounding box center [472, 302] width 135 height 27
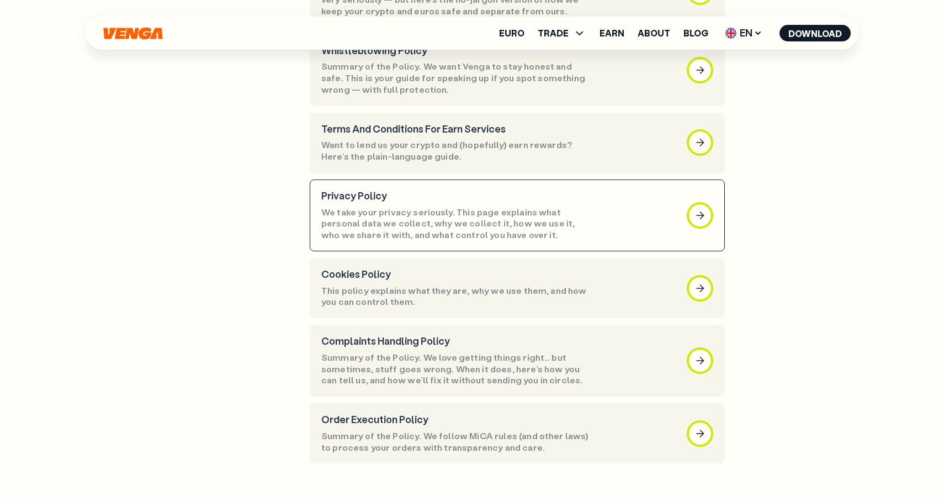
scroll to position [475, 0]
click at [493, 208] on p "We take your privacy seriously. This page explains what personal data we collec…" at bounding box center [455, 223] width 268 height 34
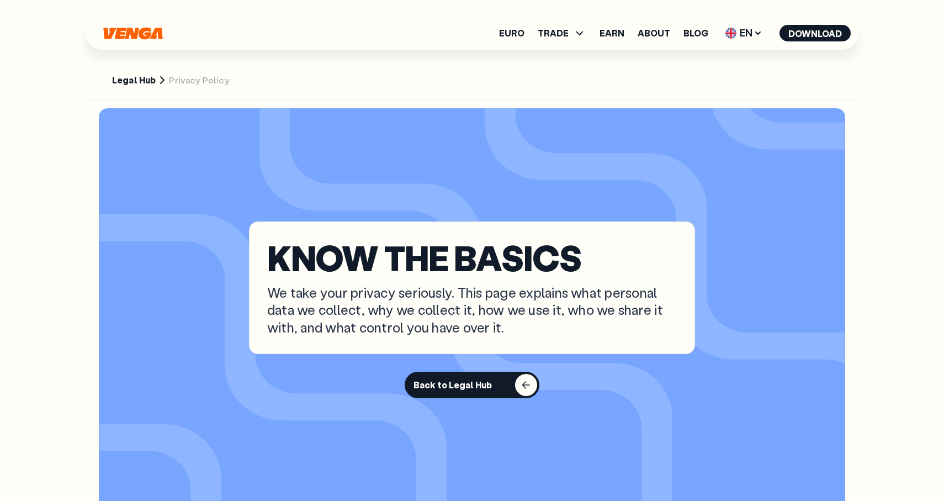
click at [464, 382] on div "Back to Legal Hub" at bounding box center [453, 384] width 78 height 11
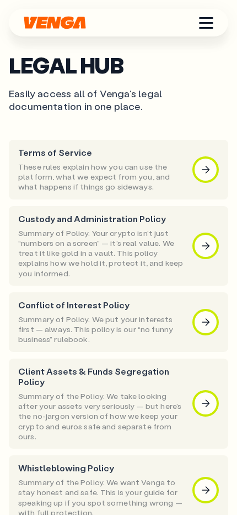
click at [158, 191] on p "These rules explain how you can use the platform, what we expect from you, and …" at bounding box center [102, 177] width 169 height 30
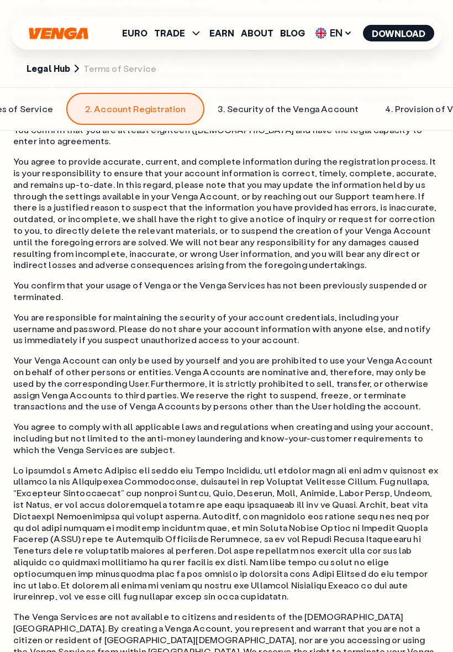
scroll to position [0, 219]
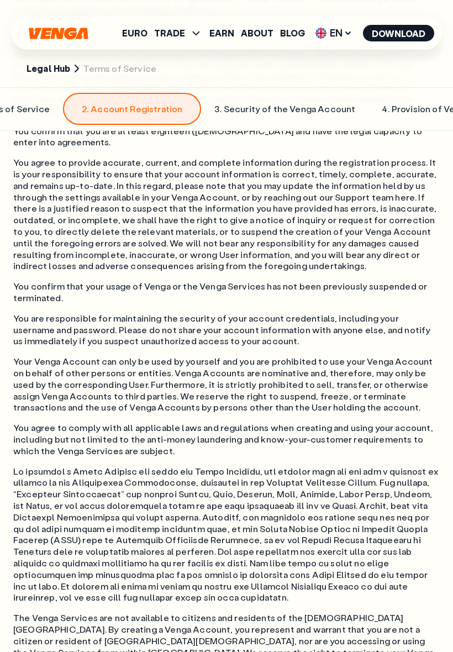
click at [331, 108] on p "Security of the Venga Account" at bounding box center [290, 109] width 132 height 12
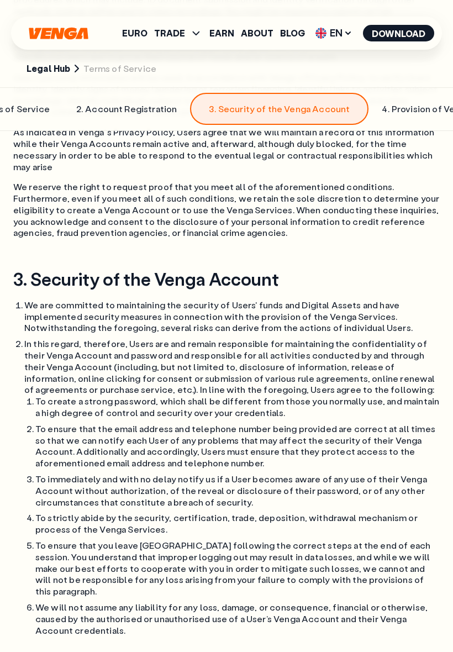
click at [392, 104] on p "Provision of Venga Services" at bounding box center [451, 109] width 118 height 12
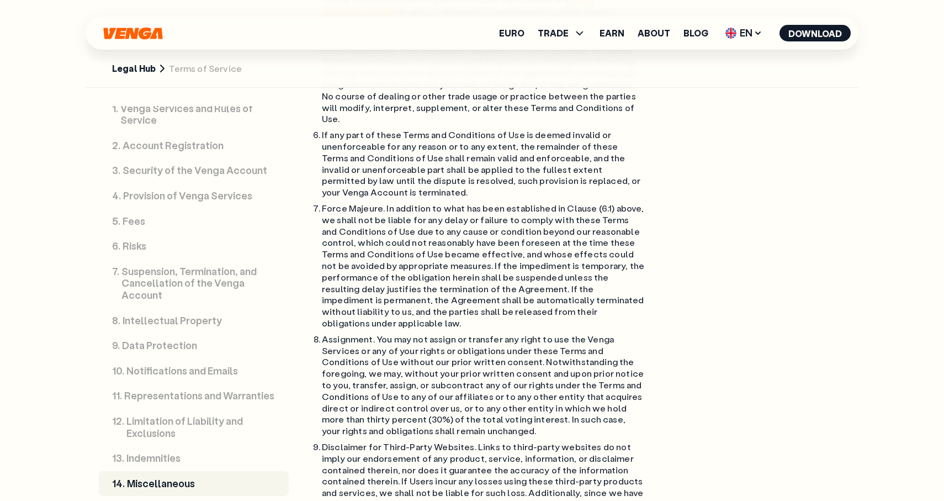
scroll to position [11691, 0]
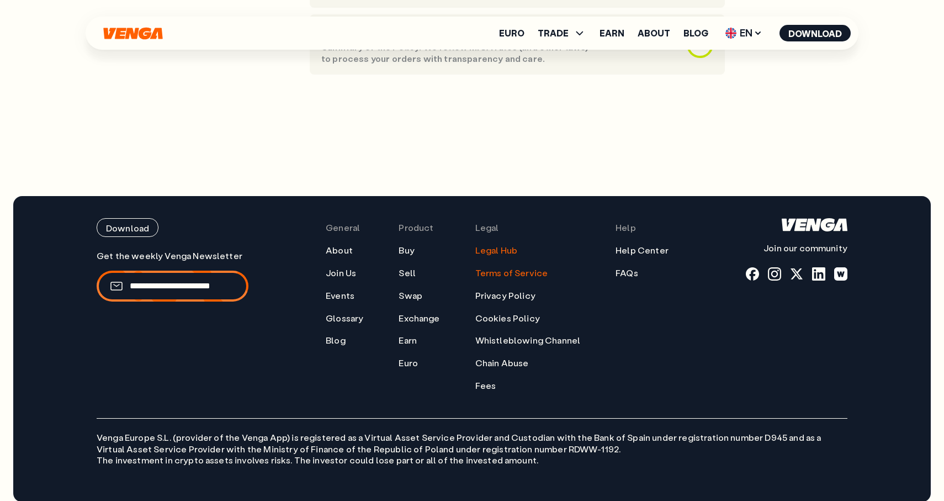
scroll to position [864, 0]
click at [519, 267] on link "Terms of Service" at bounding box center [511, 273] width 73 height 12
